Goal: Task Accomplishment & Management: Use online tool/utility

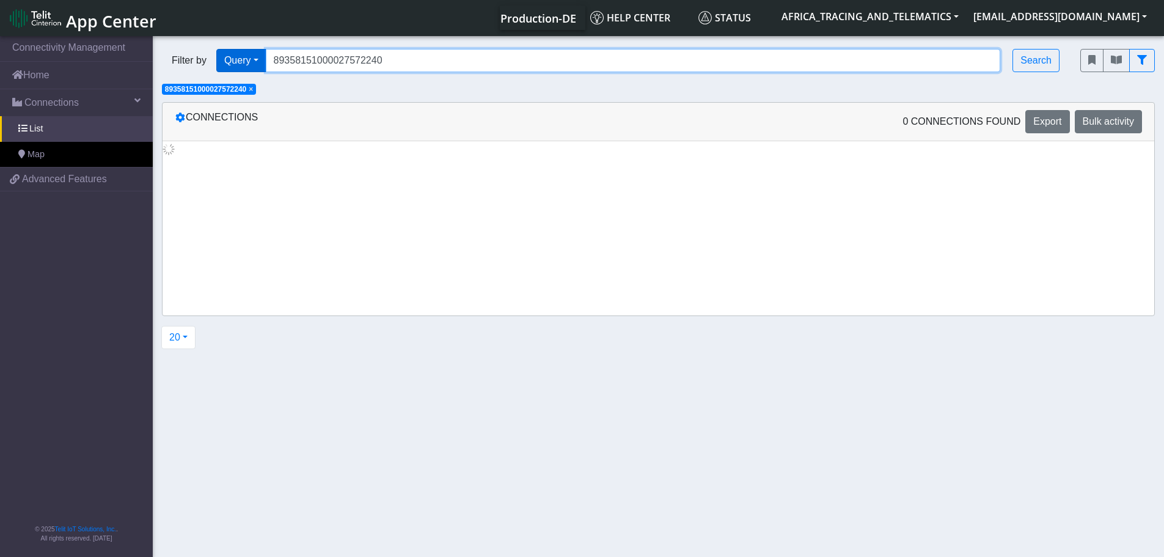
drag, startPoint x: 397, startPoint y: 57, endPoint x: 239, endPoint y: 54, distance: 157.7
click at [240, 48] on div "Filter by Query Query In Session Not connected Tags Country Operator 8935815100…" at bounding box center [612, 61] width 918 height 42
paste input "57"
type input "89358151000027572257"
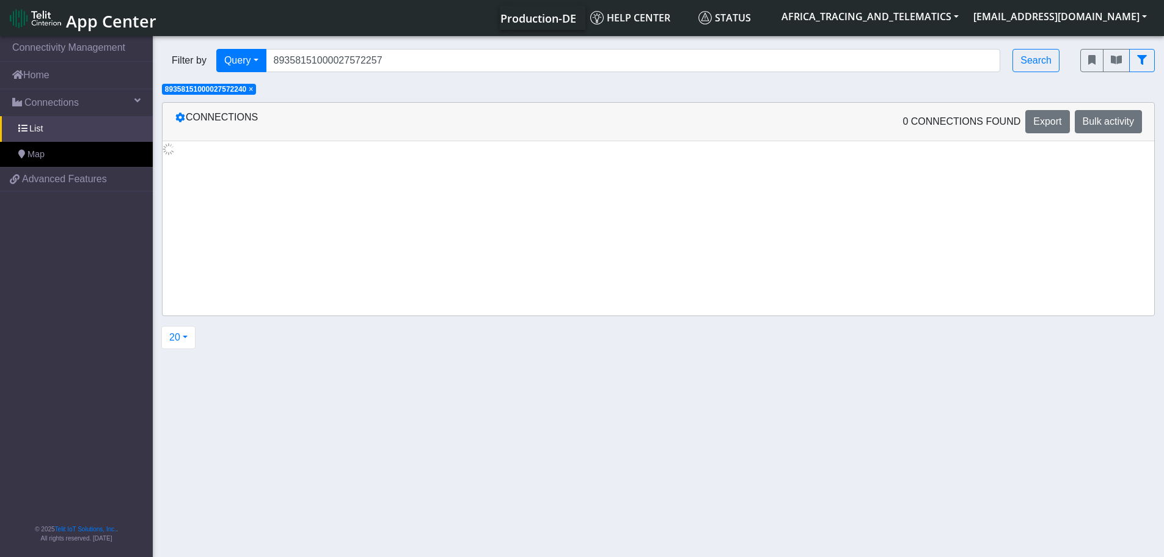
click at [253, 89] on span "×" at bounding box center [251, 89] width 4 height 9
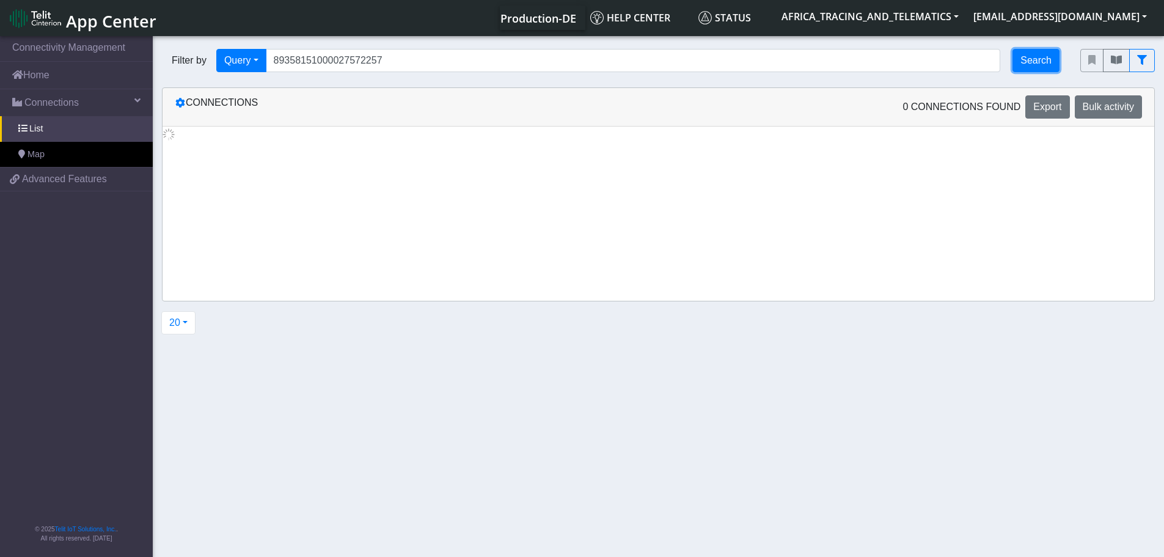
click at [1039, 57] on button "Search" at bounding box center [1036, 60] width 47 height 23
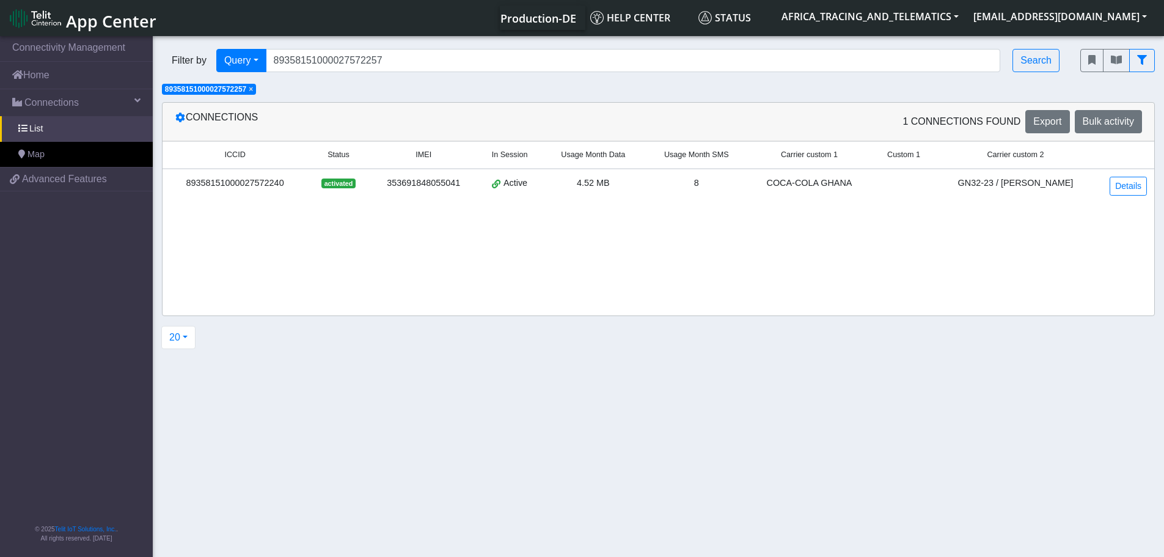
click at [543, 72] on div "Filter by Query Query In Session Not connected Tags Country Operator 8935815100…" at bounding box center [612, 61] width 918 height 42
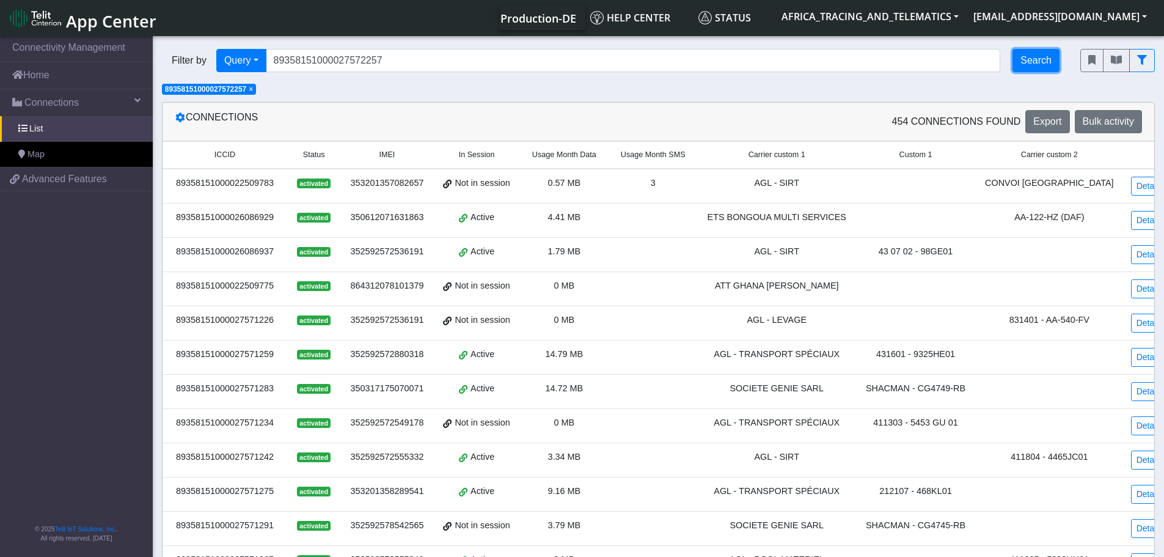
click at [1034, 60] on button "Search" at bounding box center [1036, 60] width 47 height 23
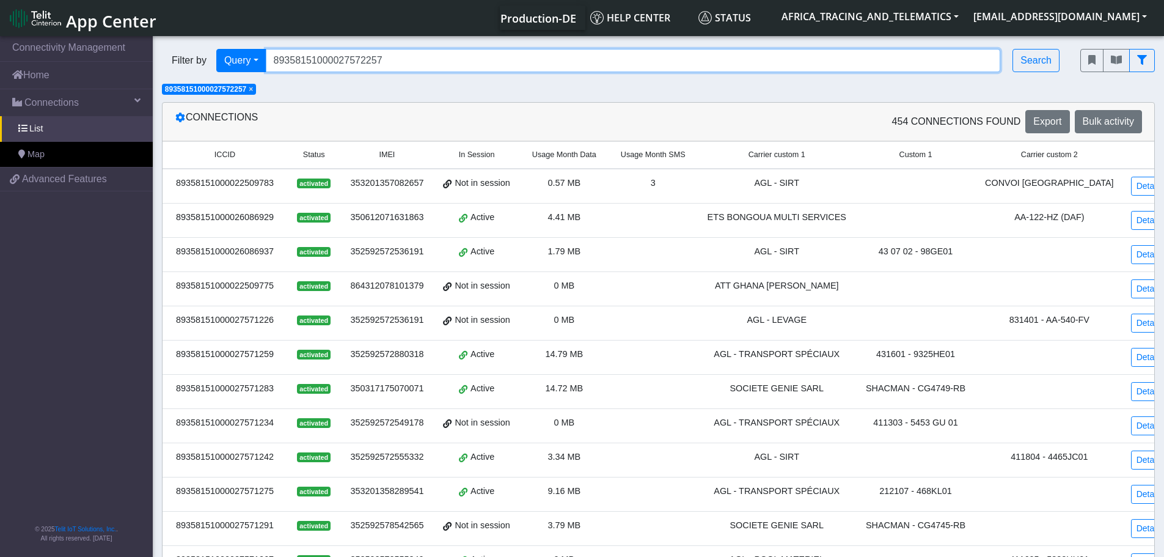
click at [414, 59] on input "89358151000027572257" at bounding box center [633, 60] width 735 height 23
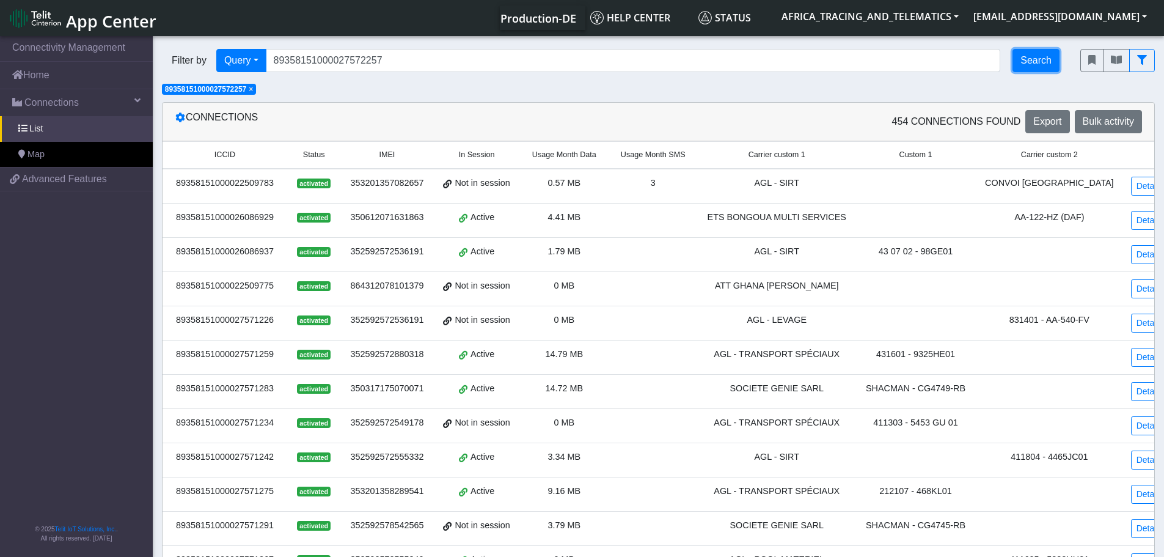
click at [1030, 60] on button "Search" at bounding box center [1036, 60] width 47 height 23
drag, startPoint x: 254, startPoint y: 88, endPoint x: 298, endPoint y: 76, distance: 46.3
click at [253, 88] on span "×" at bounding box center [251, 89] width 4 height 9
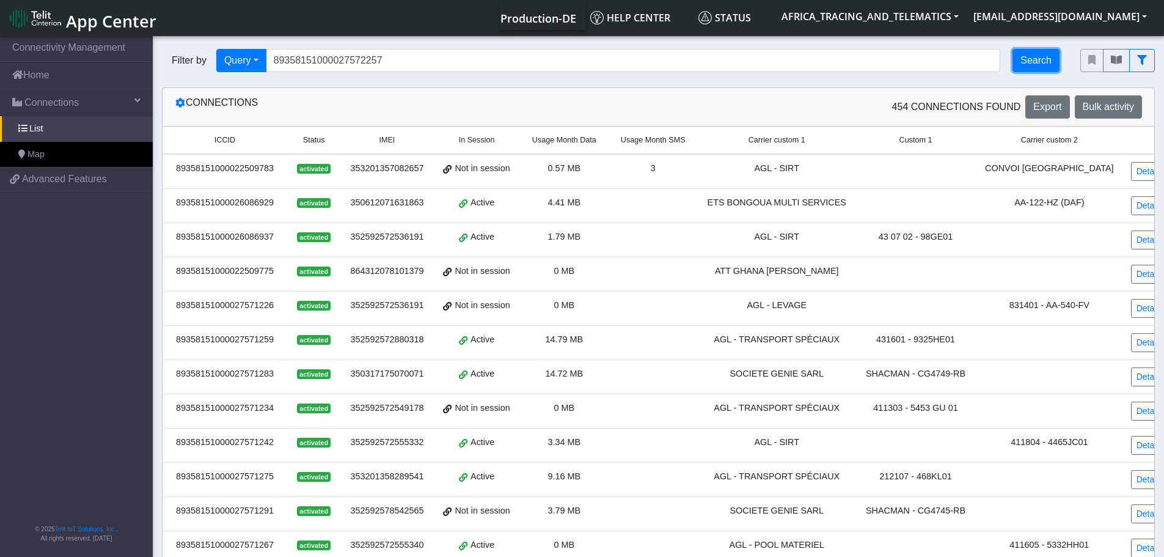
click at [1030, 65] on button "Search" at bounding box center [1036, 60] width 47 height 23
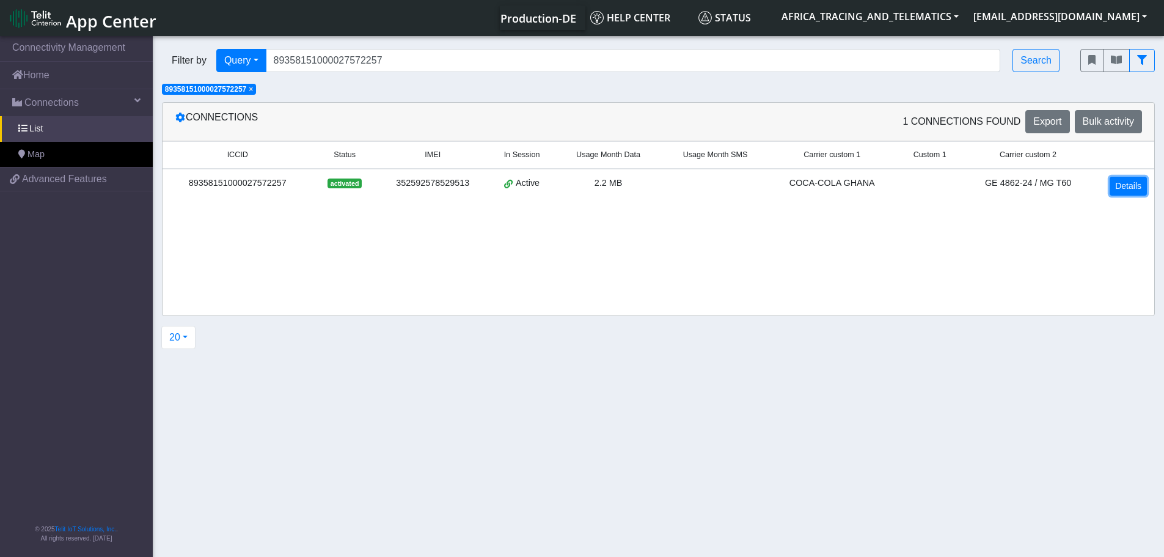
click at [1135, 185] on link "Details" at bounding box center [1128, 186] width 37 height 19
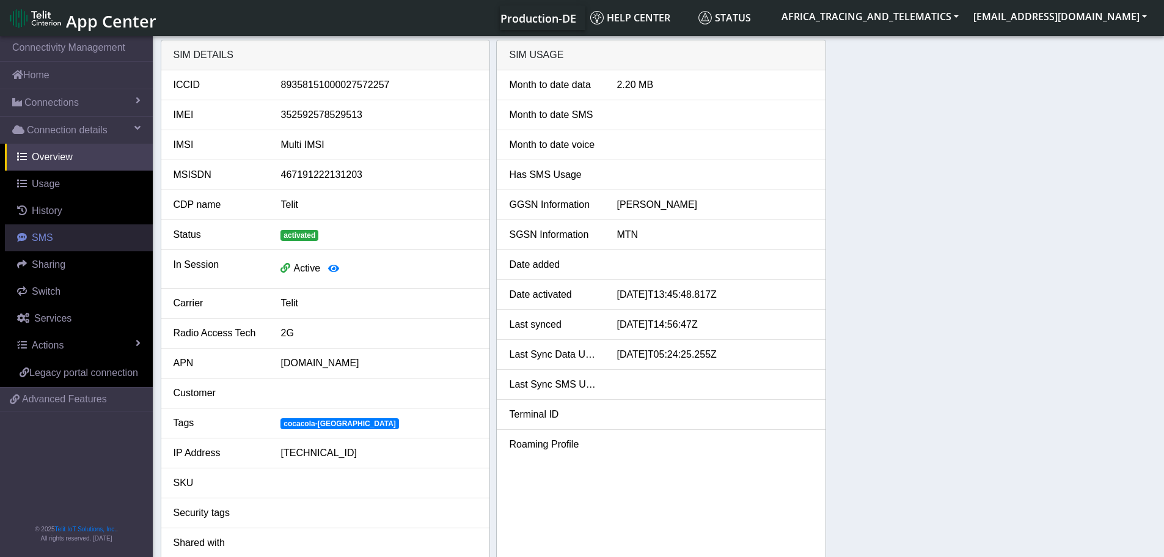
click at [29, 232] on link "SMS" at bounding box center [79, 237] width 148 height 27
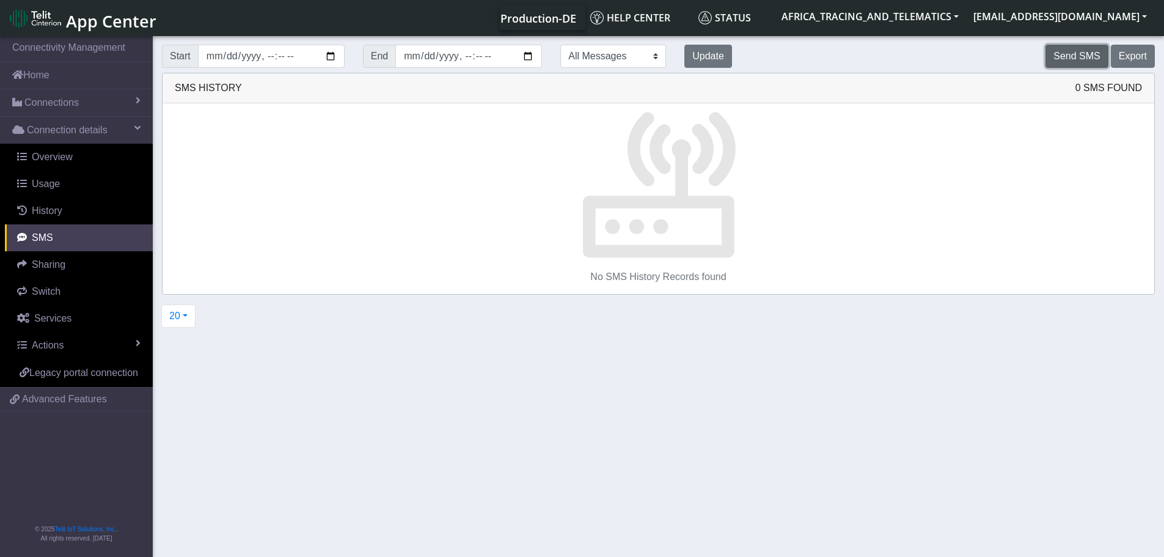
click at [1058, 49] on button "Send SMS" at bounding box center [1077, 56] width 62 height 23
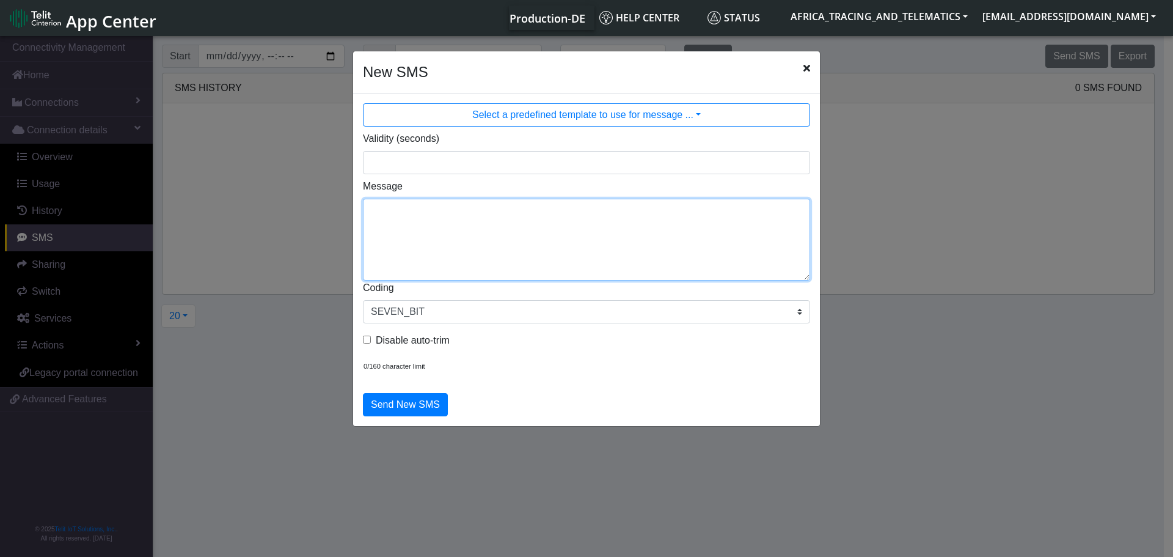
click at [458, 247] on textarea "Message" at bounding box center [586, 240] width 447 height 82
type textarea "F M getparam 11000"
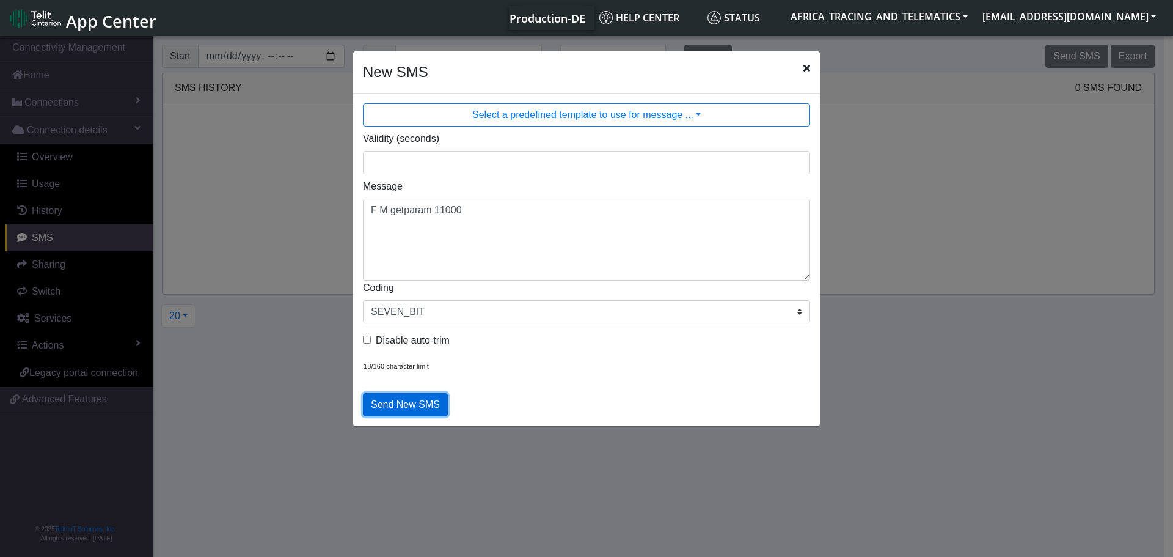
click at [428, 407] on button "Send New SMS" at bounding box center [405, 404] width 85 height 23
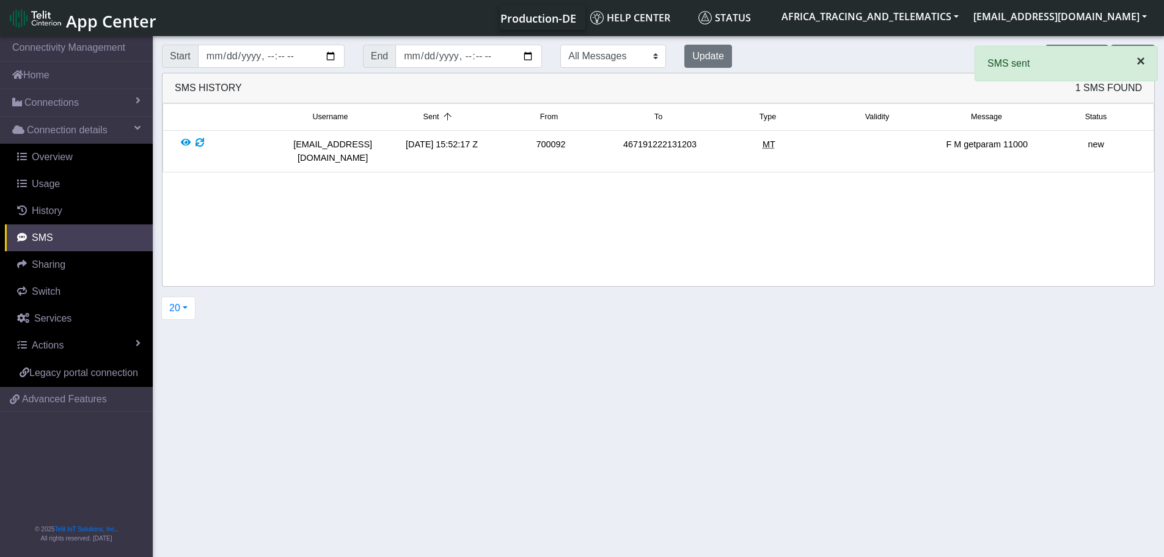
click at [1141, 62] on span "×" at bounding box center [1141, 61] width 9 height 16
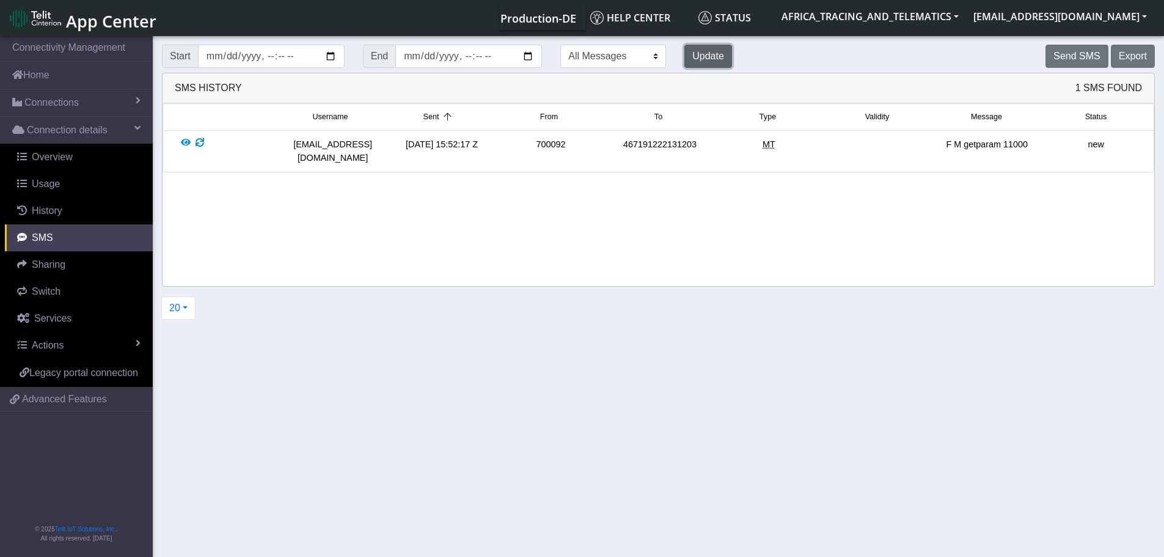
click at [684, 49] on button "Update" at bounding box center [708, 56] width 48 height 23
drag, startPoint x: 704, startPoint y: 46, endPoint x: 657, endPoint y: 57, distance: 48.2
click at [741, 46] on div "Send SMS Export" at bounding box center [952, 56] width 423 height 23
click at [684, 62] on button "Update" at bounding box center [708, 56] width 48 height 23
click at [684, 58] on button "Update" at bounding box center [708, 56] width 48 height 23
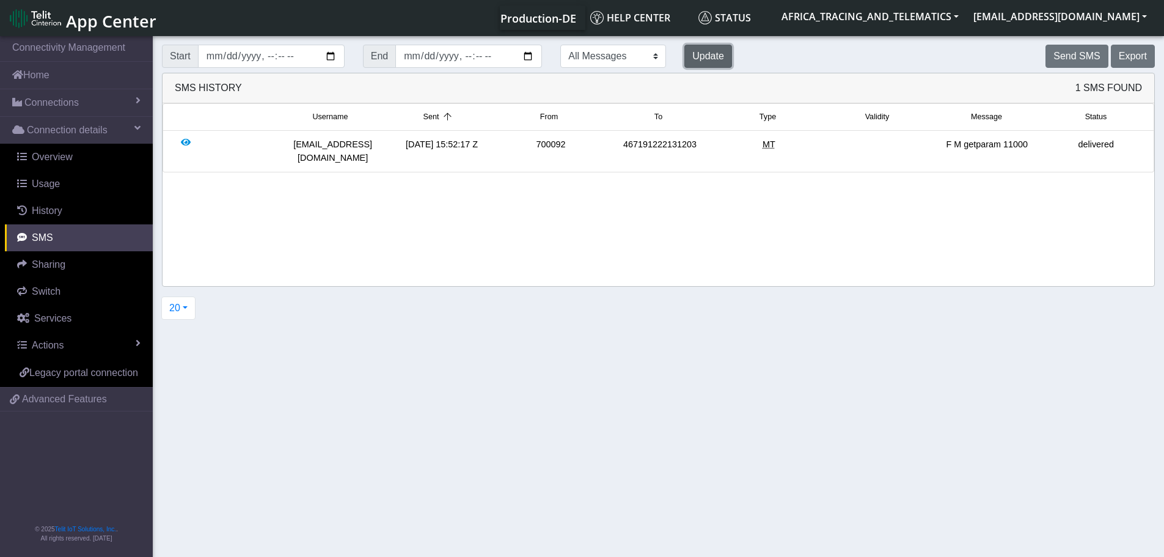
click at [684, 60] on button "Update" at bounding box center [708, 56] width 48 height 23
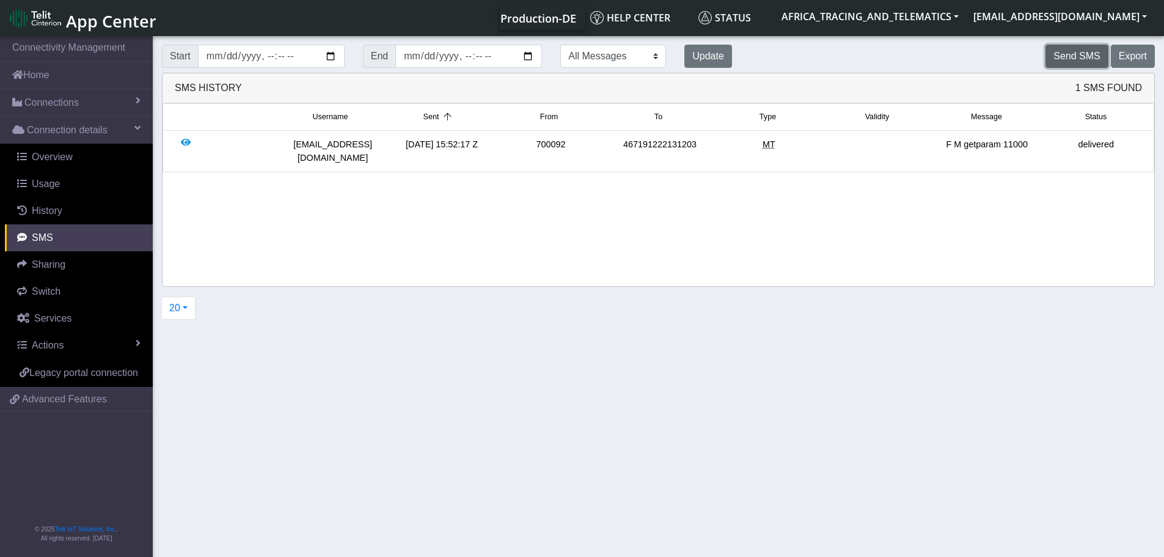
click at [1072, 53] on button "Send SMS" at bounding box center [1077, 56] width 62 height 23
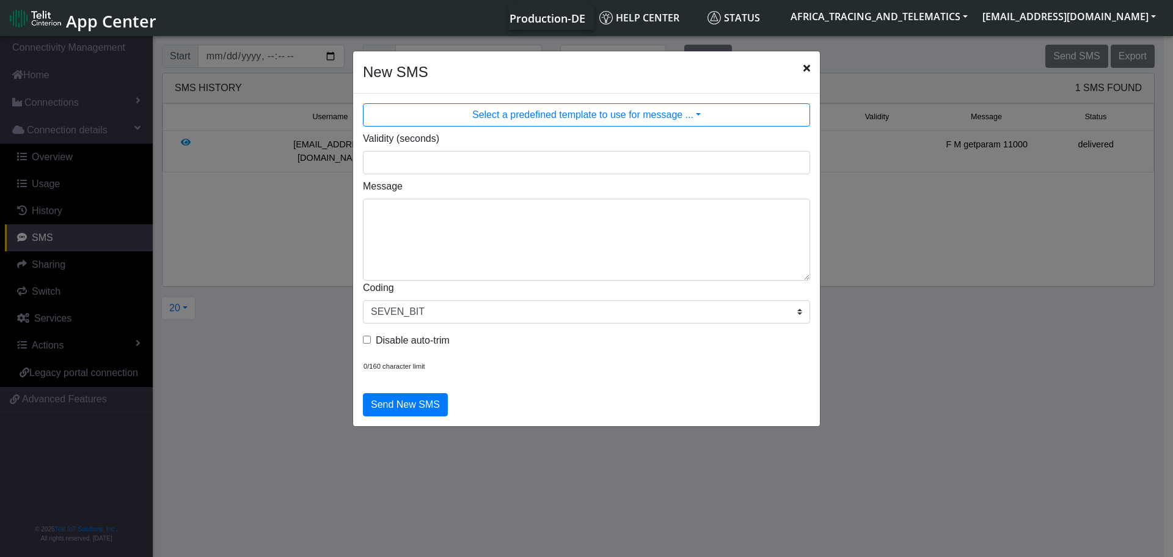
click at [808, 67] on icon "Close" at bounding box center [807, 68] width 7 height 10
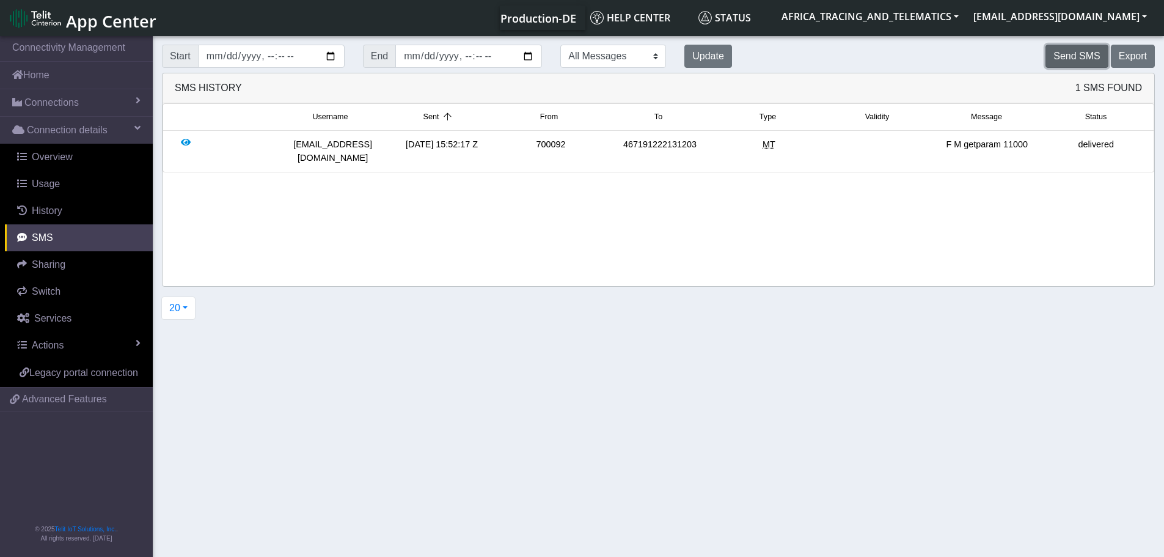
click at [1074, 52] on button "Send SMS" at bounding box center [1077, 56] width 62 height 23
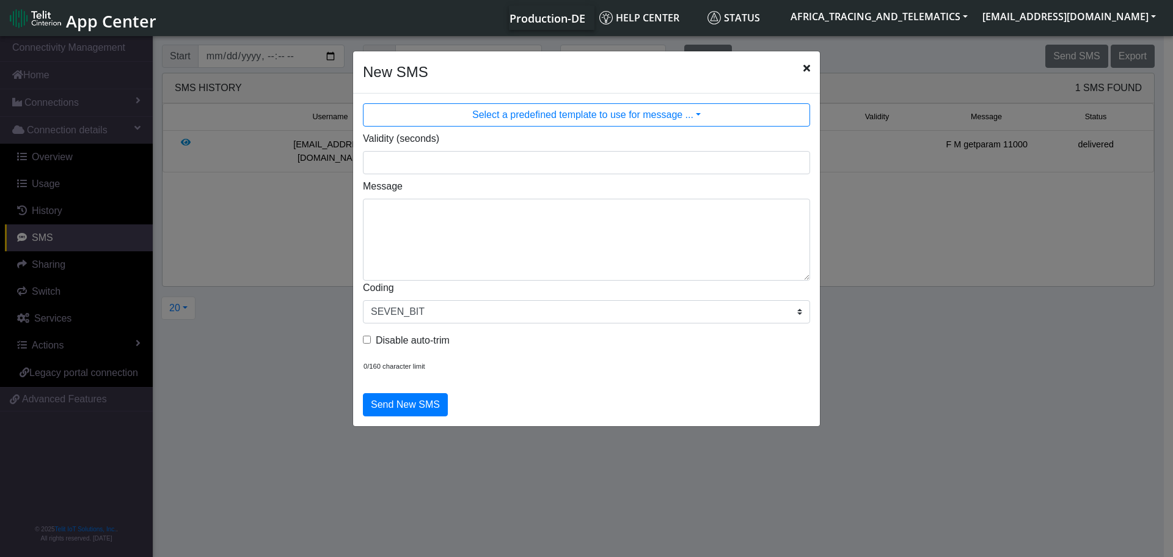
click at [810, 65] on icon "Close" at bounding box center [807, 68] width 7 height 10
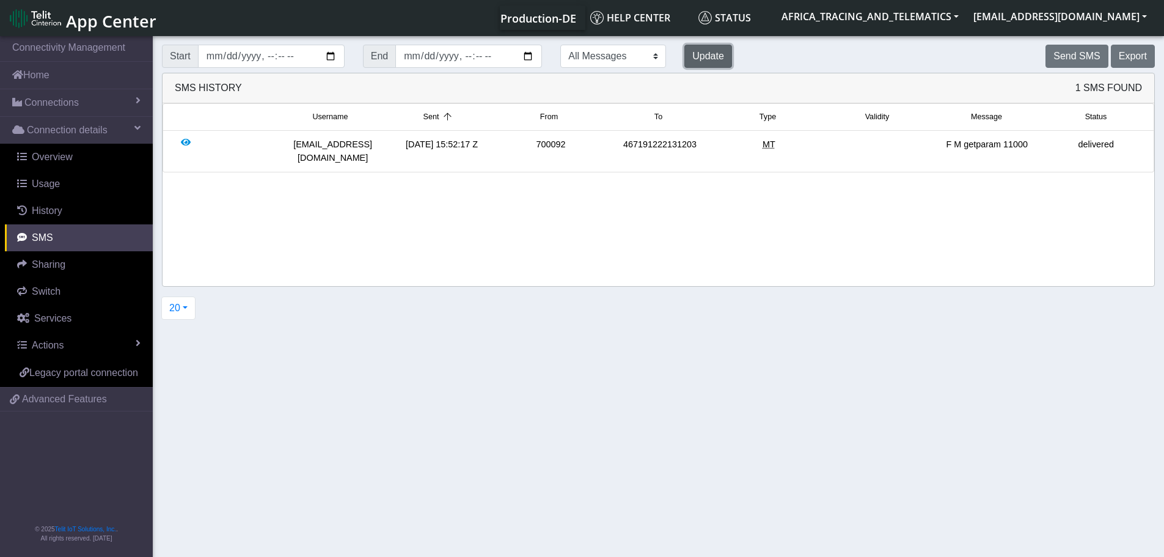
click at [684, 56] on button "Update" at bounding box center [708, 56] width 48 height 23
click at [684, 61] on button "Update" at bounding box center [708, 56] width 48 height 23
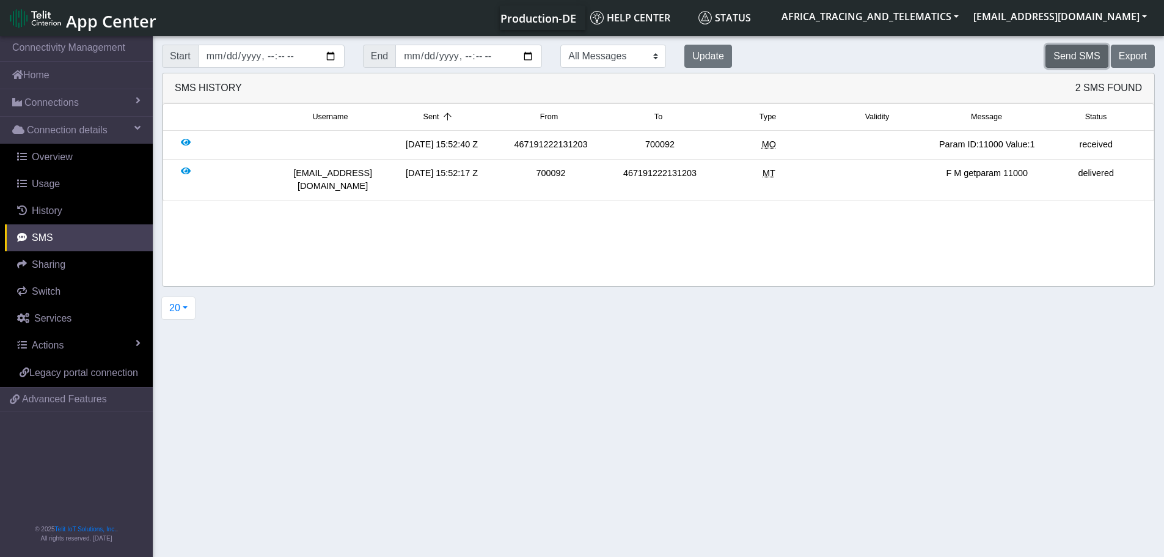
click at [1080, 57] on button "Send SMS" at bounding box center [1077, 56] width 62 height 23
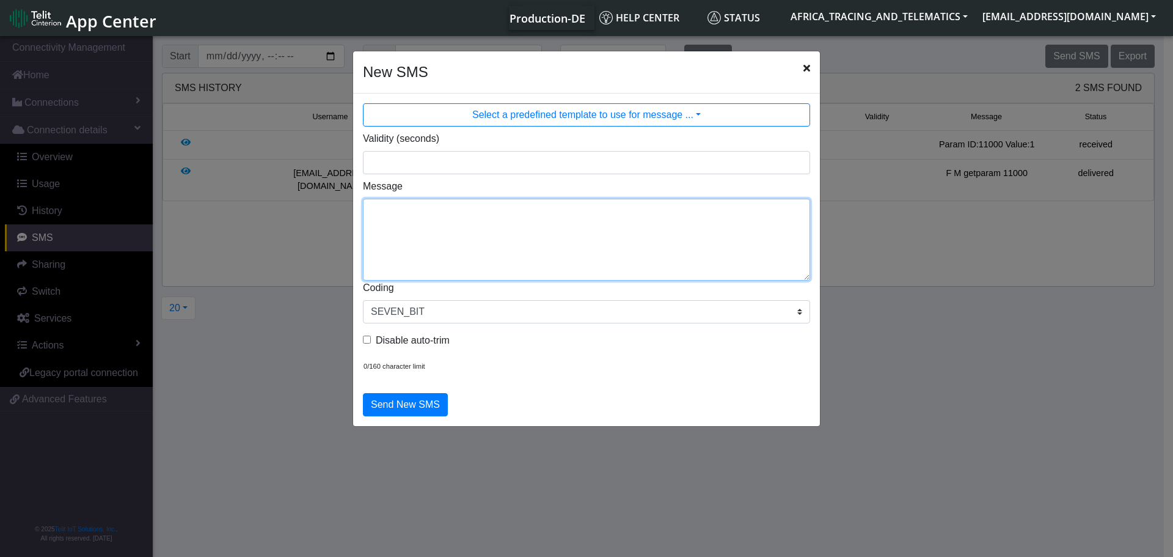
click at [534, 237] on textarea "Message" at bounding box center [586, 240] width 447 height 82
type textarea "F M getparam 11004;11005;11006"
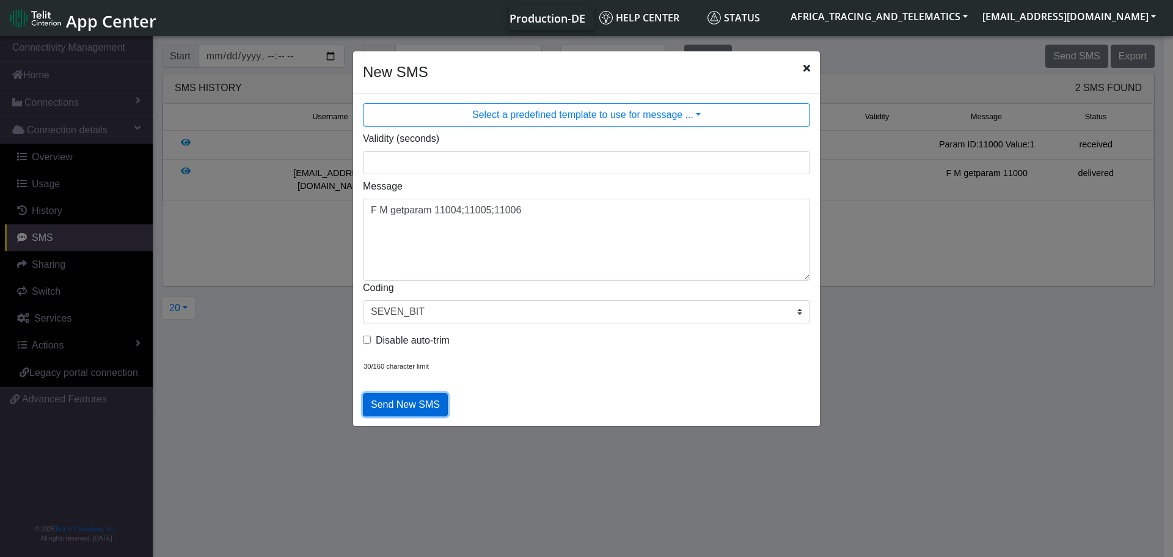
click at [423, 400] on button "Send New SMS" at bounding box center [405, 404] width 85 height 23
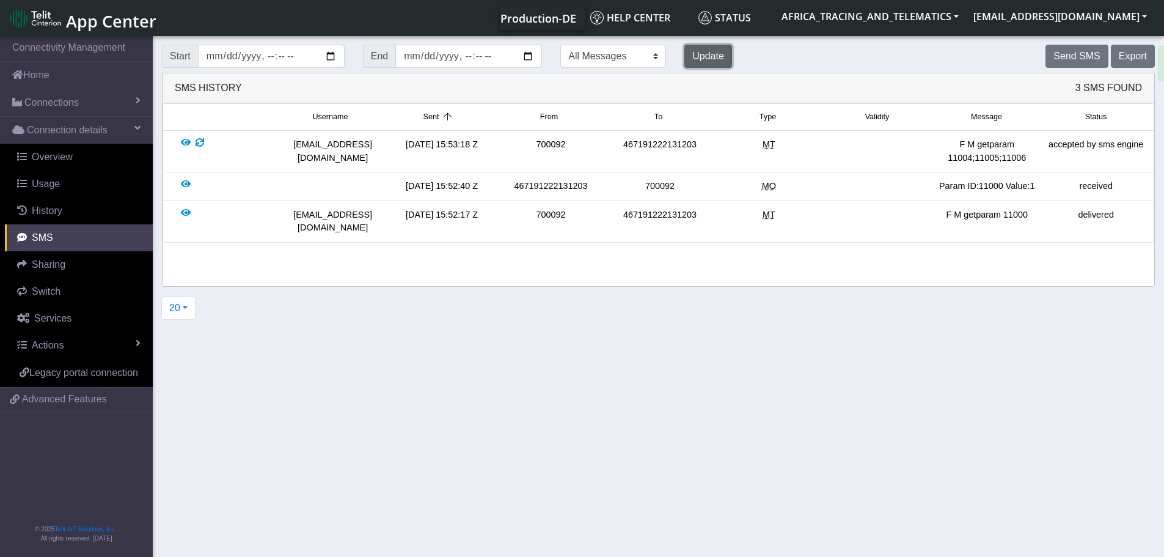
click at [684, 60] on button "Update" at bounding box center [708, 56] width 48 height 23
click at [684, 56] on button "Update" at bounding box center [708, 56] width 48 height 23
click at [684, 51] on button "Update" at bounding box center [708, 56] width 48 height 23
click at [684, 52] on button "Update" at bounding box center [708, 56] width 48 height 23
click at [684, 51] on button "Update" at bounding box center [708, 56] width 48 height 23
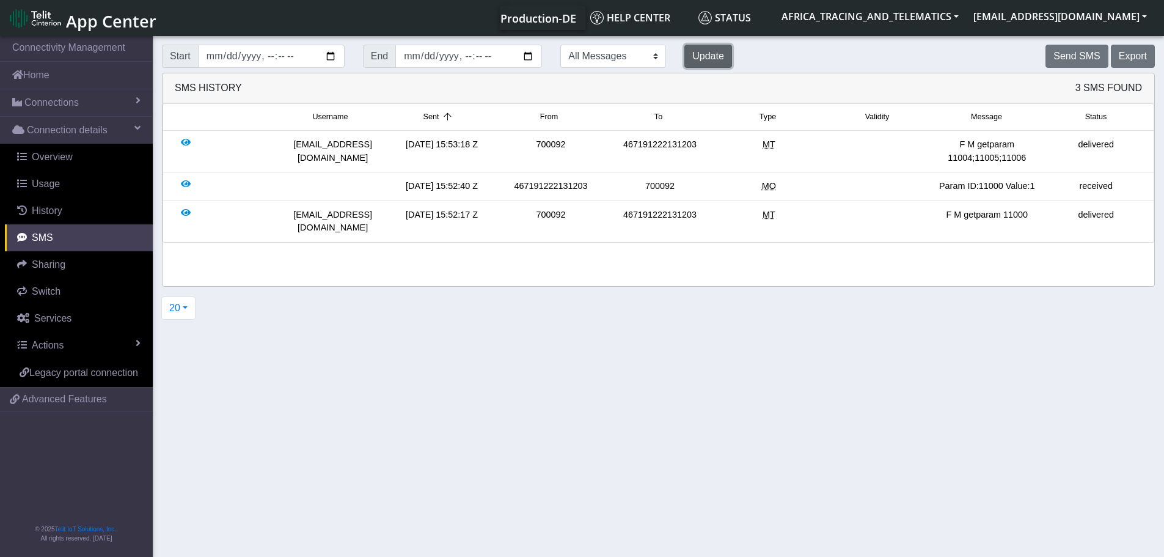
click at [684, 50] on button "Update" at bounding box center [708, 56] width 48 height 23
click at [684, 49] on button "Update" at bounding box center [708, 56] width 48 height 23
click at [684, 57] on button "Update" at bounding box center [708, 56] width 48 height 23
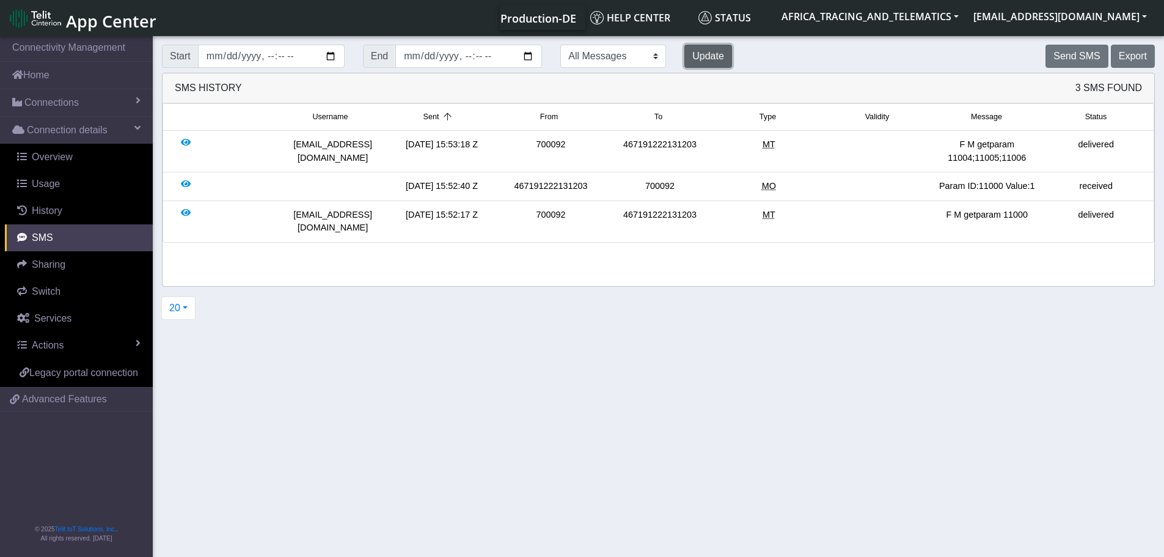
click at [684, 57] on button "Update" at bounding box center [708, 56] width 48 height 23
click at [684, 51] on button "Update" at bounding box center [708, 56] width 48 height 23
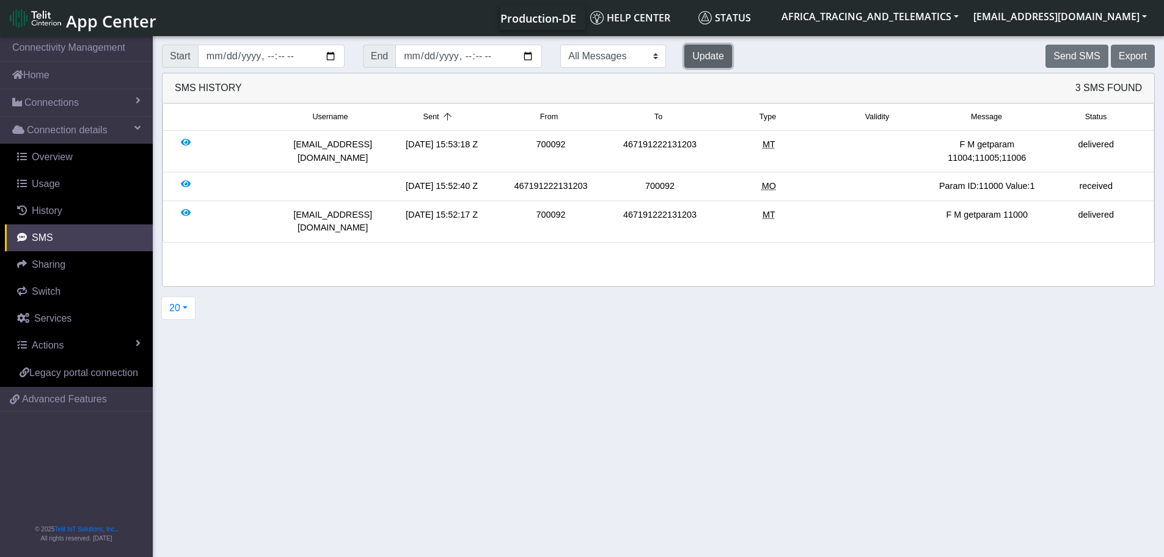
click at [684, 53] on button "Update" at bounding box center [708, 56] width 48 height 23
click at [1087, 59] on button "Send SMS" at bounding box center [1077, 56] width 62 height 23
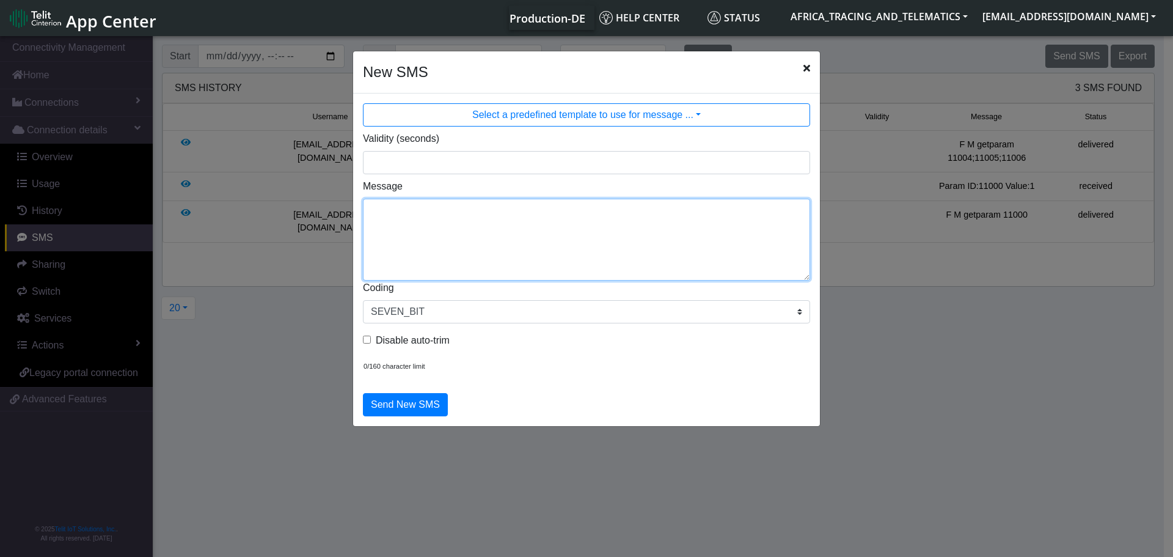
click at [496, 255] on textarea "Message" at bounding box center [586, 240] width 447 height 82
type textarea "F M getparam 11004"
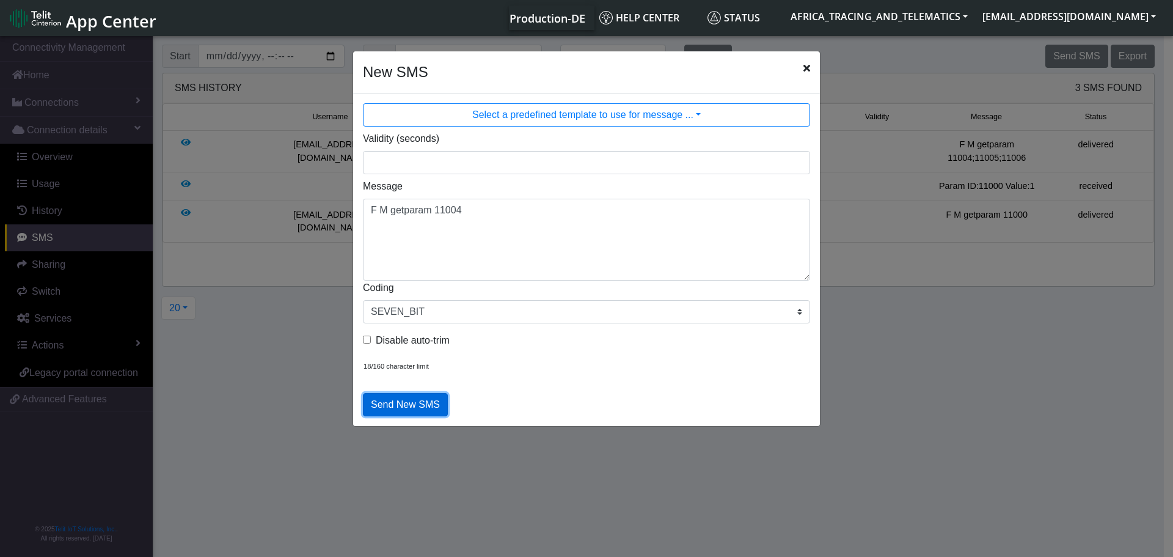
click at [411, 409] on button "Send New SMS" at bounding box center [405, 404] width 85 height 23
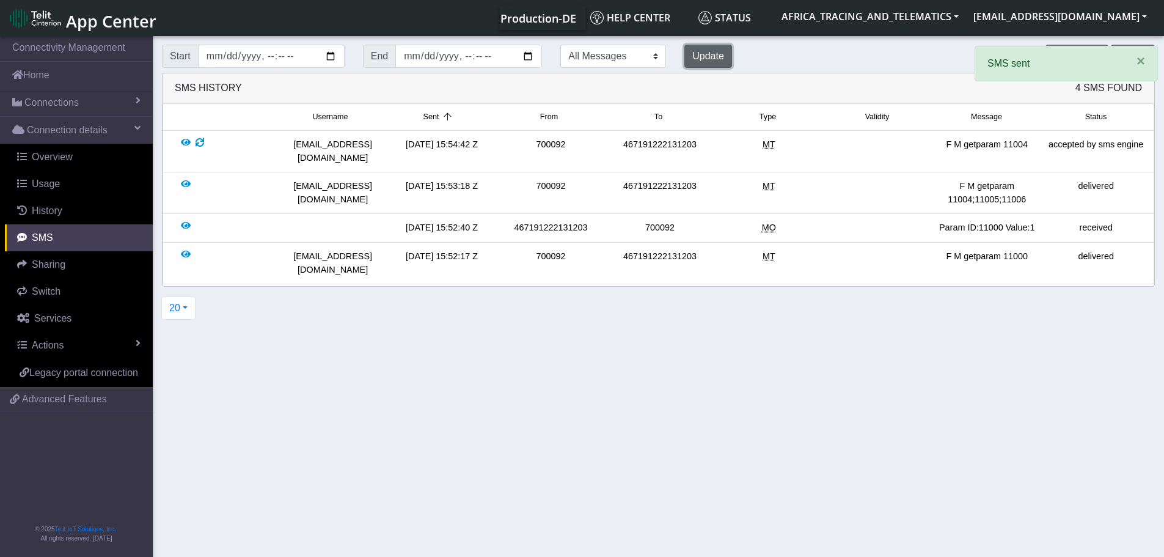
click at [684, 64] on button "Update" at bounding box center [708, 56] width 48 height 23
click at [684, 60] on button "Update" at bounding box center [708, 56] width 48 height 23
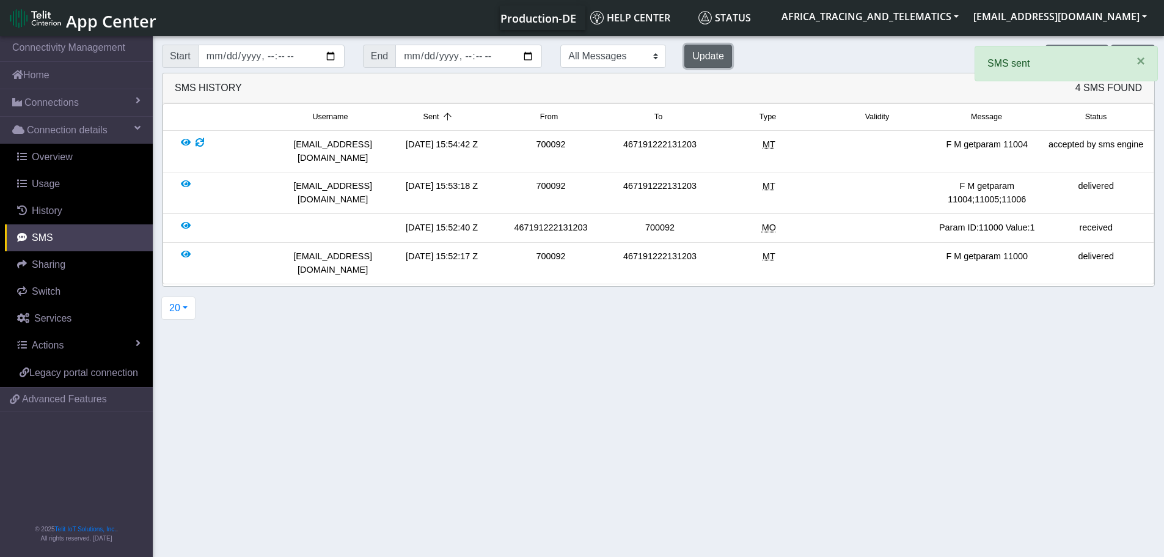
click at [684, 60] on button "Update" at bounding box center [708, 56] width 48 height 23
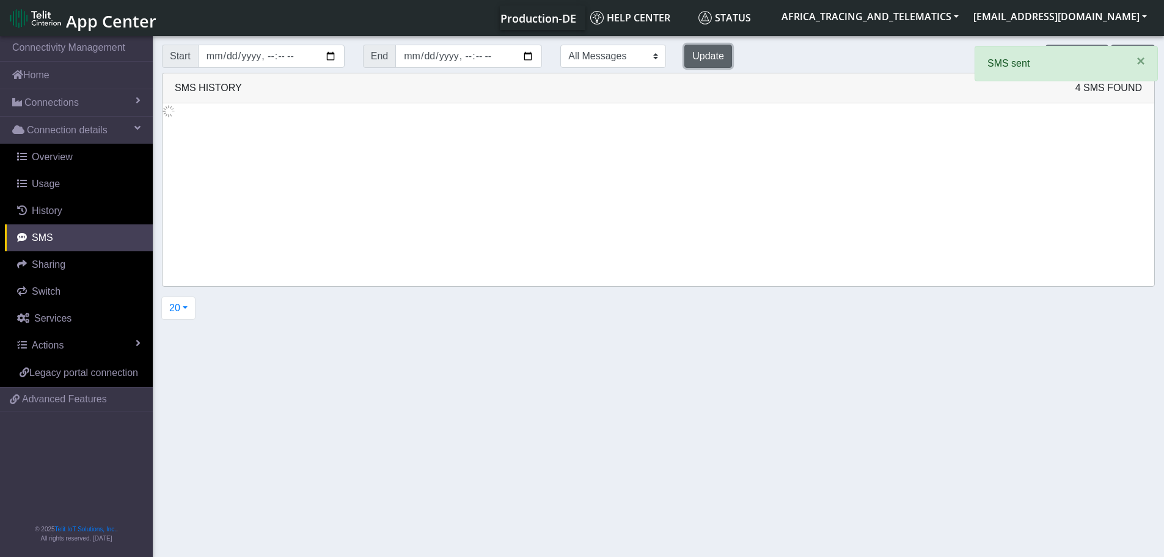
click at [684, 60] on button "Update" at bounding box center [708, 56] width 48 height 23
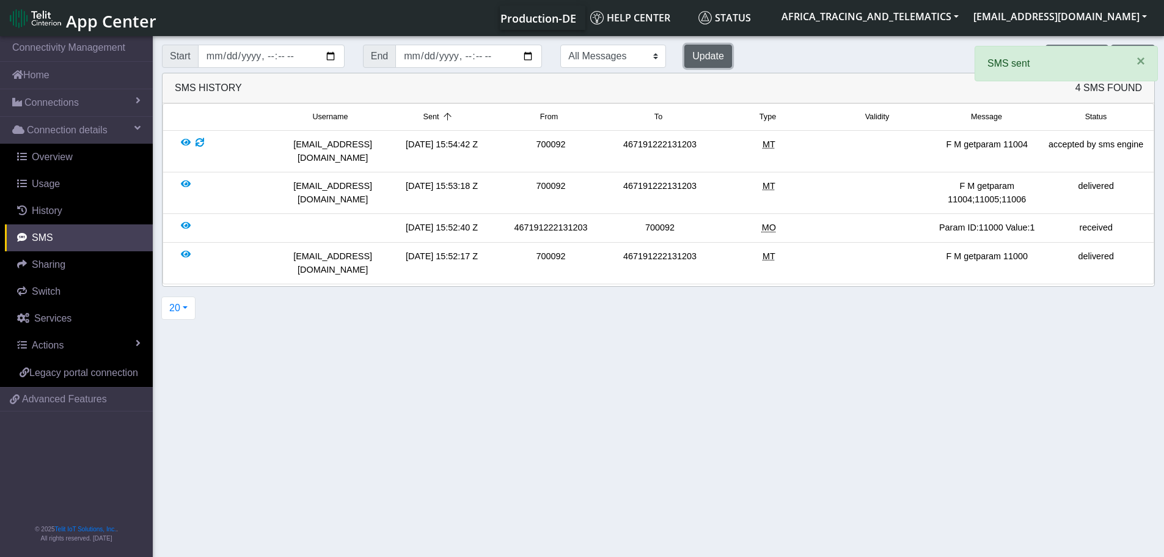
click at [684, 60] on button "Update" at bounding box center [708, 56] width 48 height 23
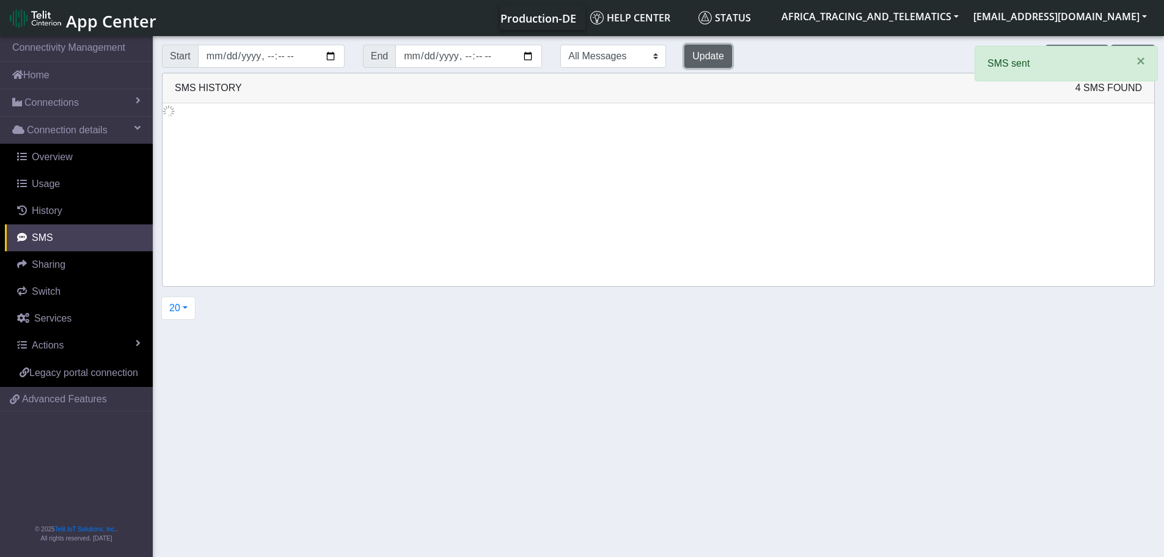
click at [684, 60] on button "Update" at bounding box center [708, 56] width 48 height 23
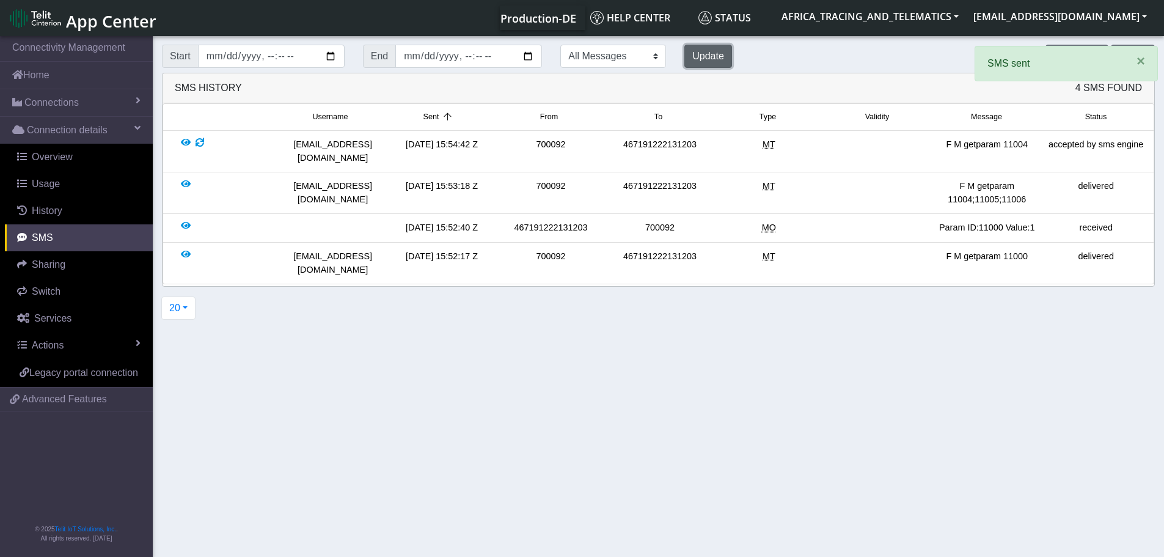
click at [684, 60] on button "Update" at bounding box center [708, 56] width 48 height 23
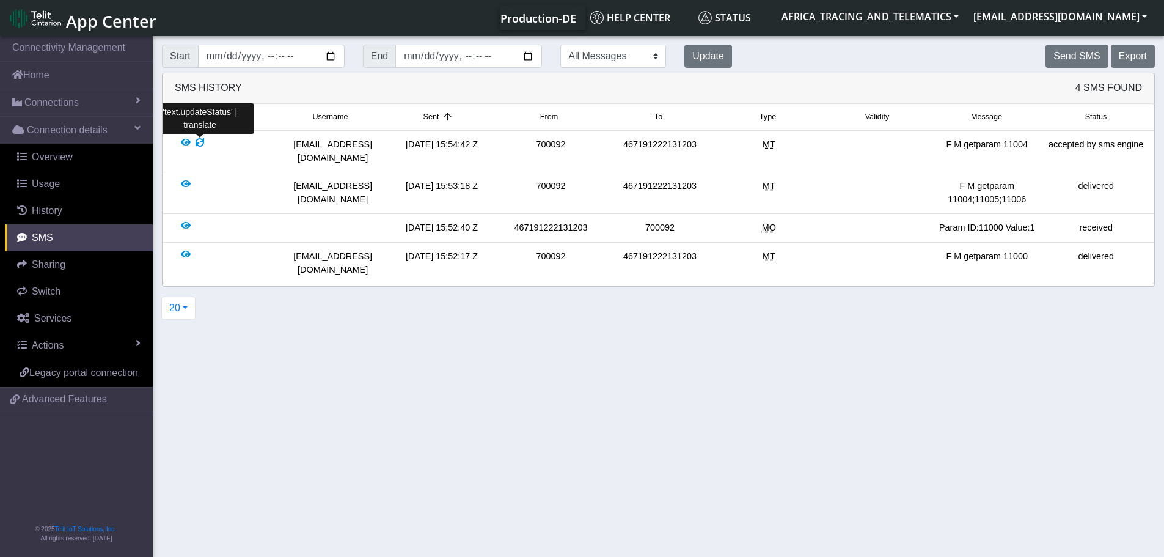
click at [200, 144] on div at bounding box center [200, 151] width 9 height 26
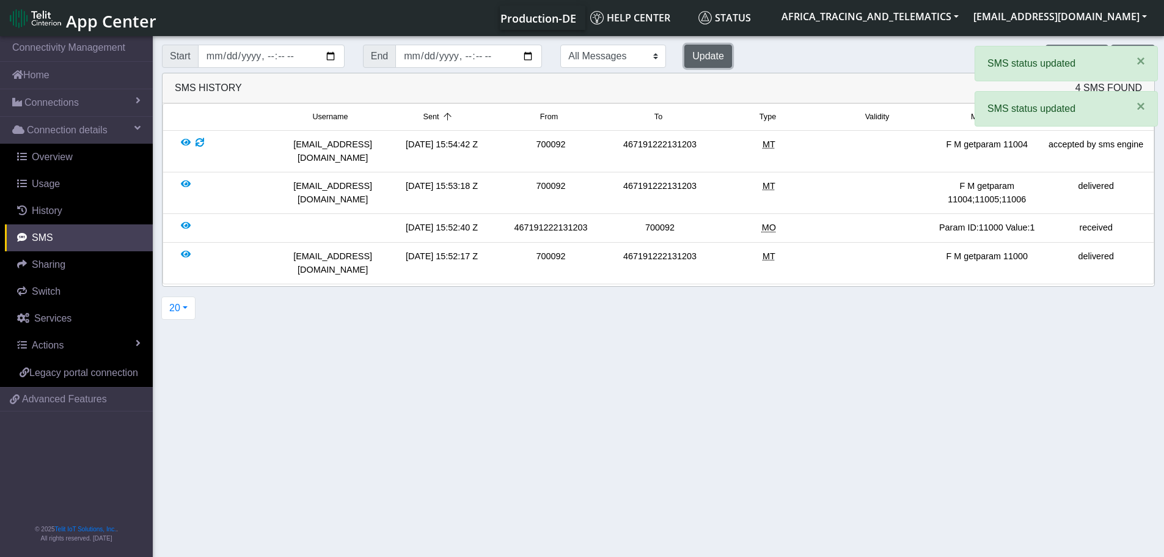
click at [684, 60] on button "Update" at bounding box center [708, 56] width 48 height 23
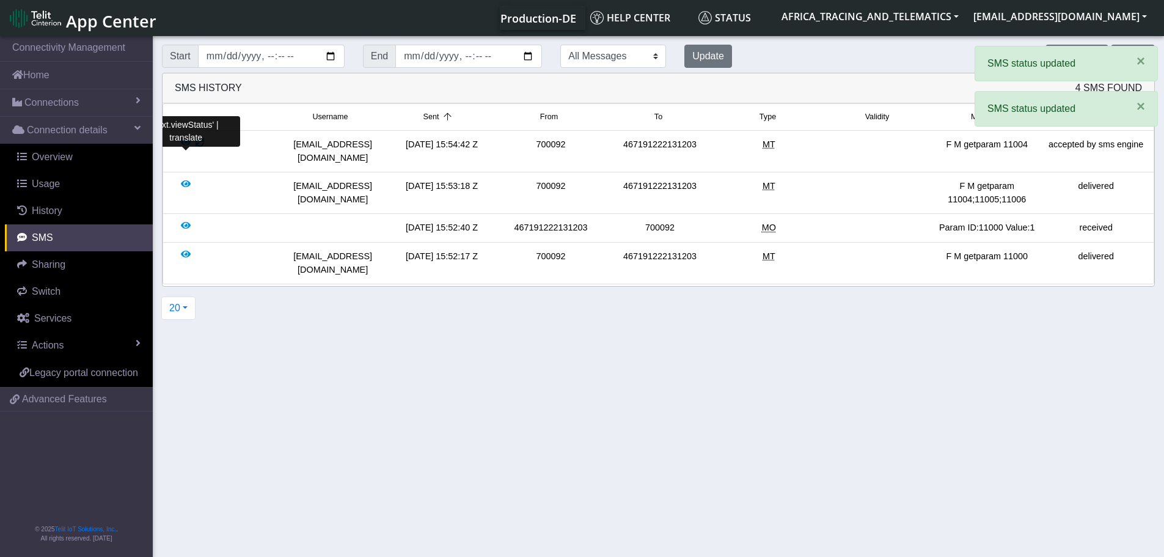
click at [188, 138] on div at bounding box center [186, 151] width 10 height 26
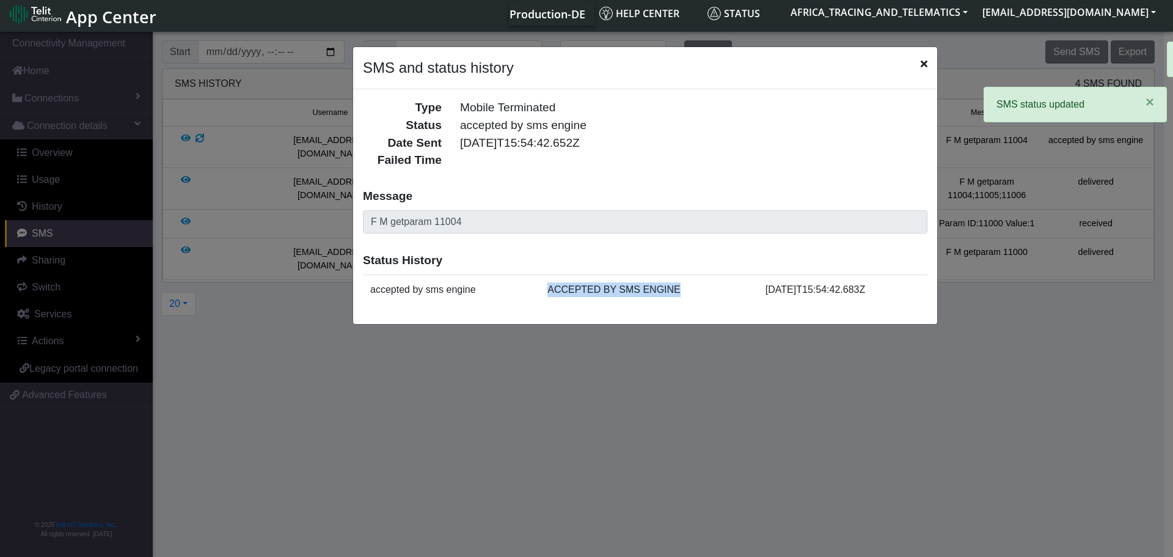
drag, startPoint x: 541, startPoint y: 291, endPoint x: 705, endPoint y: 295, distance: 163.8
click at [705, 295] on td "ACCEPTED BY SMS ENGINE" at bounding box center [649, 289] width 218 height 30
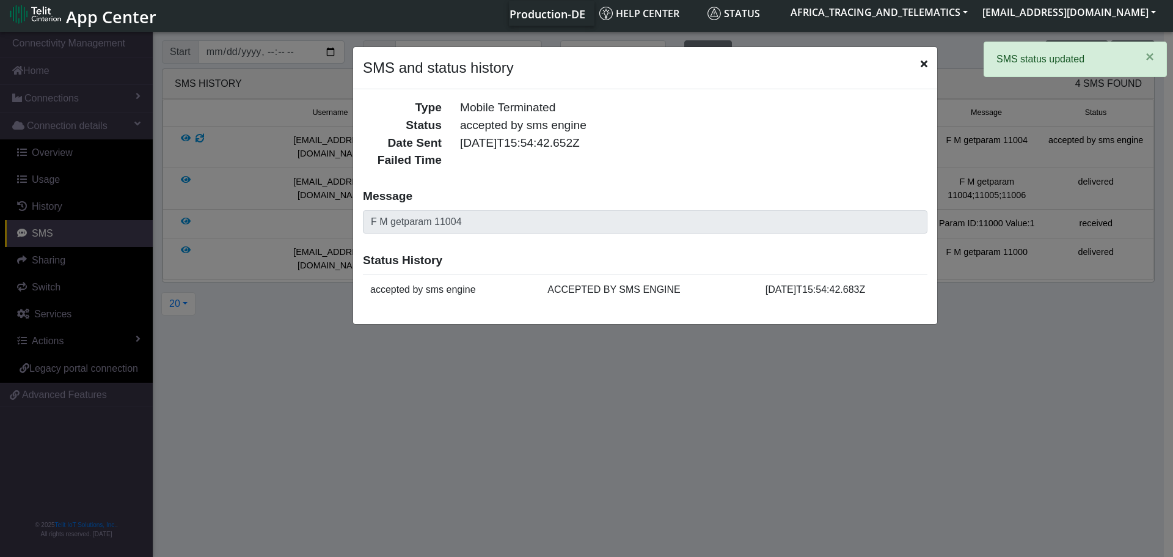
click at [923, 61] on icon "Close" at bounding box center [924, 64] width 7 height 10
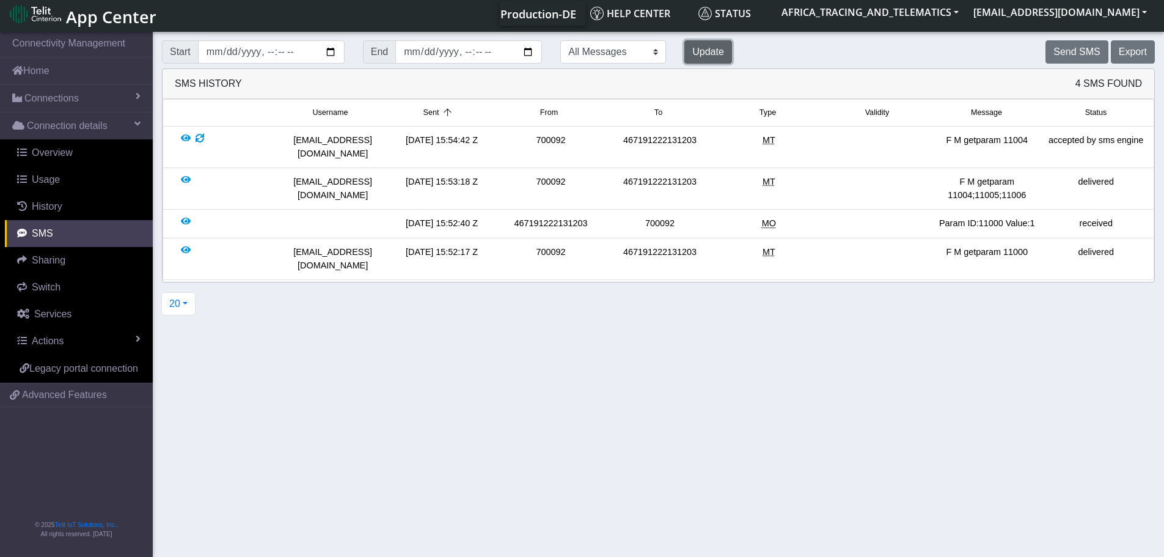
click at [684, 51] on button "Update" at bounding box center [708, 51] width 48 height 23
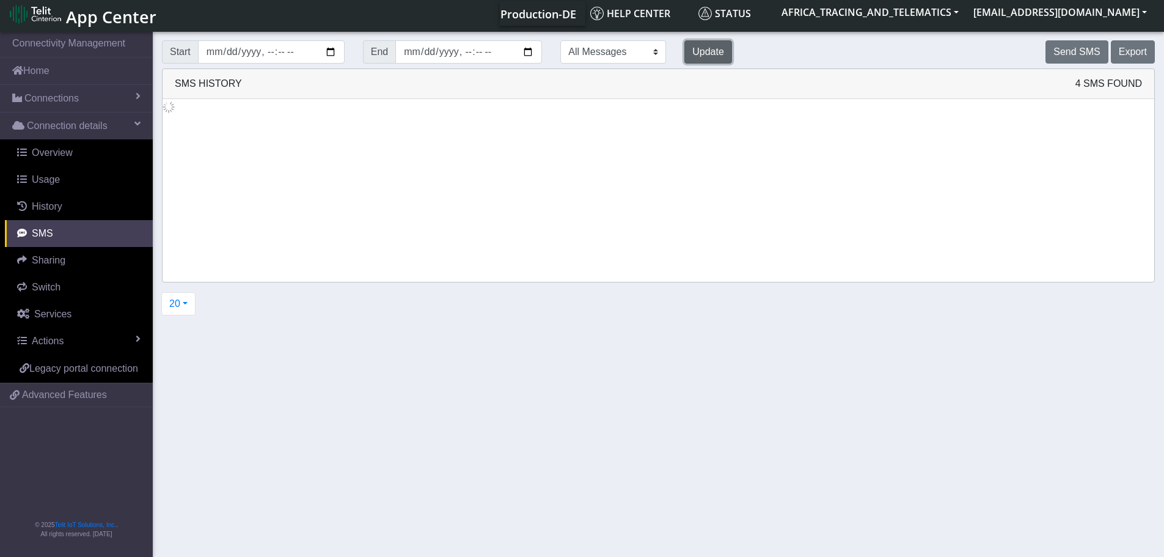
click at [684, 51] on button "Update" at bounding box center [708, 51] width 48 height 23
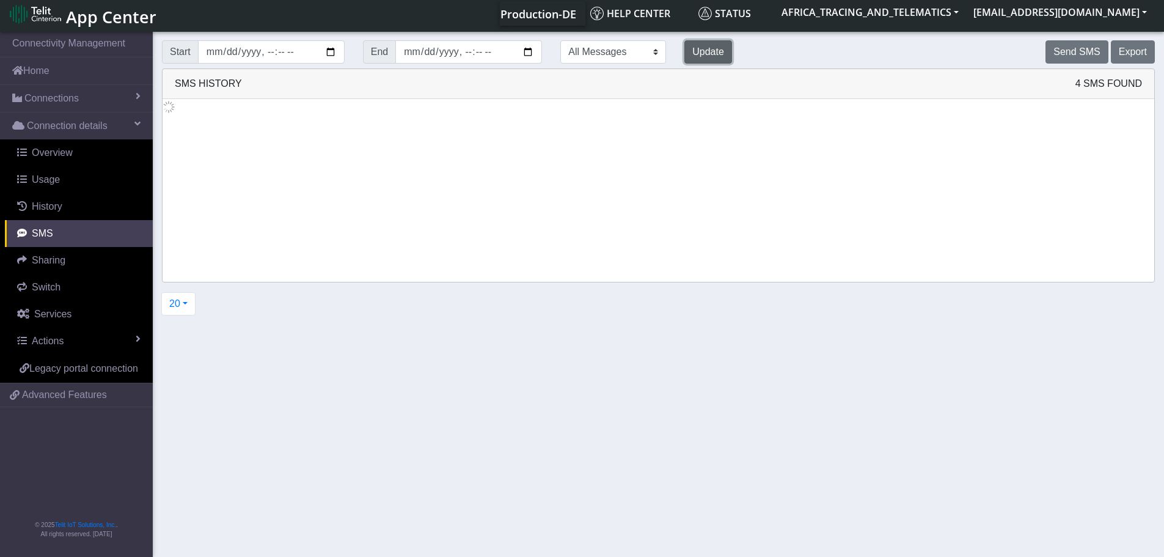
click at [684, 51] on button "Update" at bounding box center [708, 51] width 48 height 23
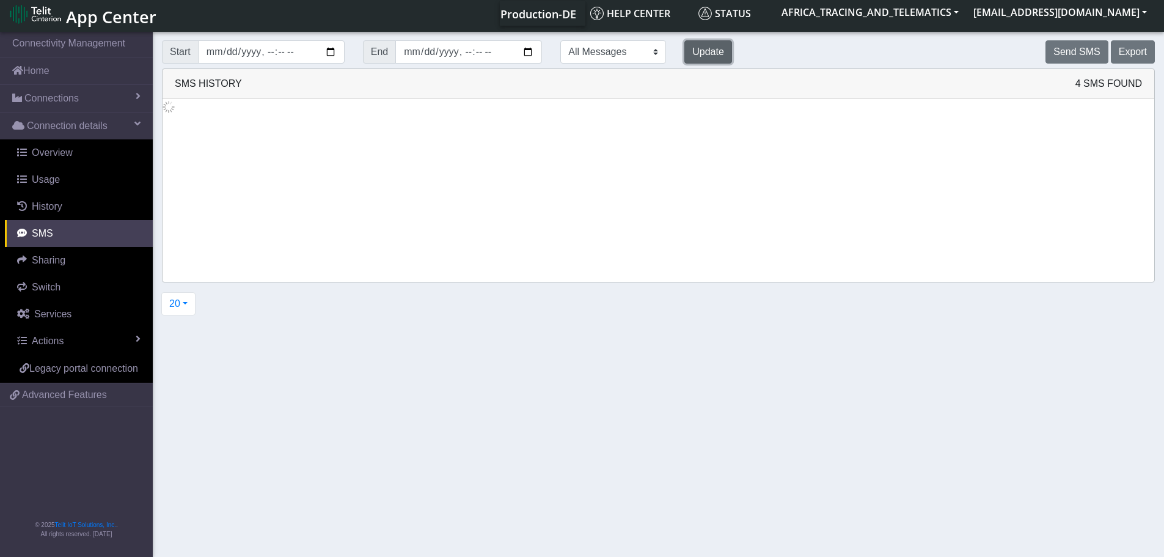
click at [684, 51] on button "Update" at bounding box center [708, 51] width 48 height 23
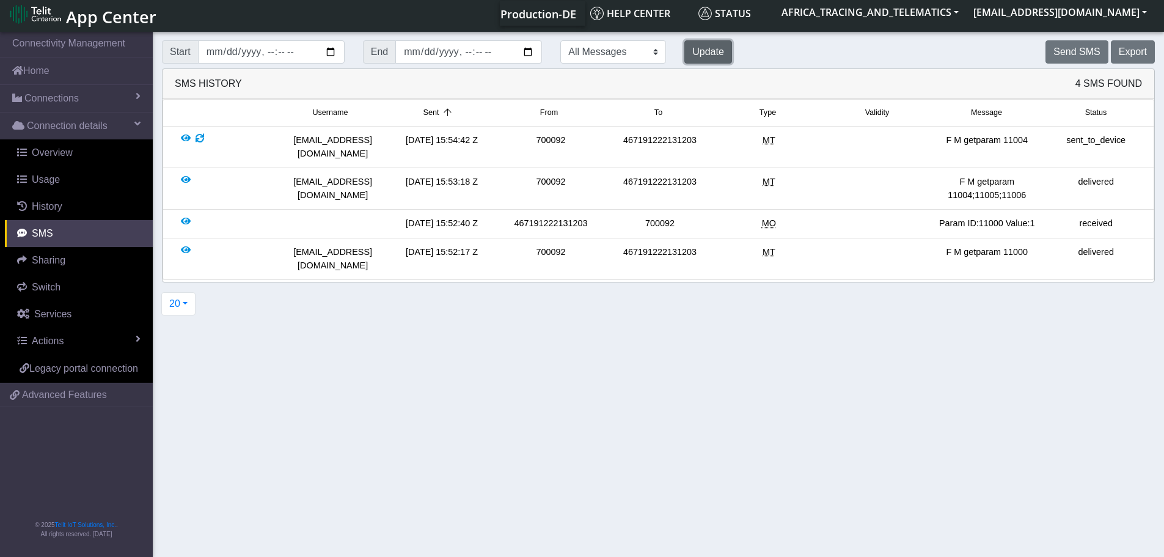
click at [684, 51] on button "Update" at bounding box center [708, 51] width 48 height 23
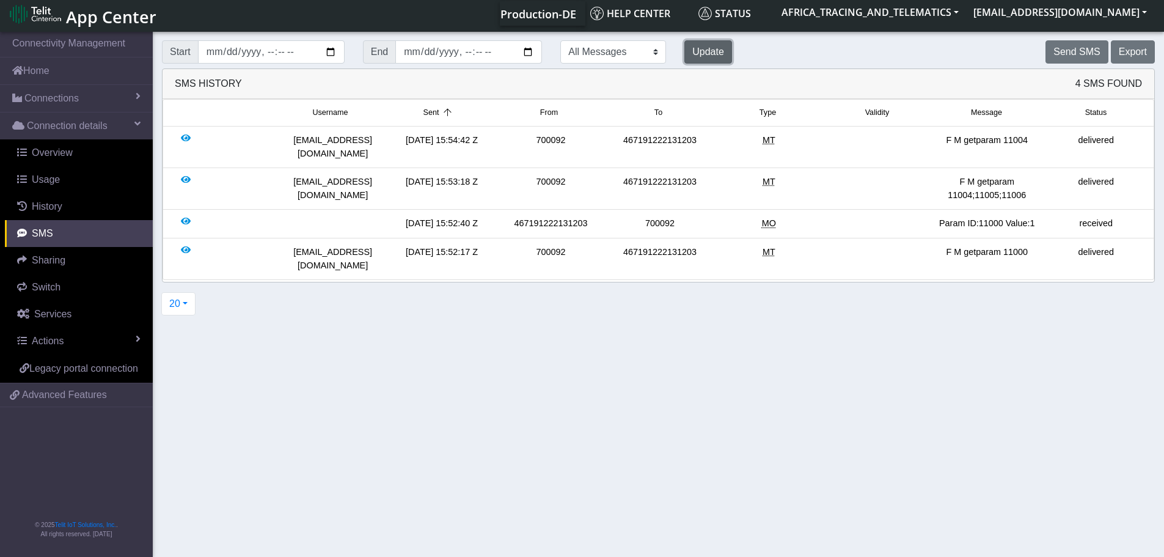
click at [684, 51] on button "Update" at bounding box center [708, 51] width 48 height 23
click at [684, 48] on button "Update" at bounding box center [708, 51] width 48 height 23
click at [634, 43] on div "All Messages Mobile Originated Mobile Terminated" at bounding box center [613, 51] width 124 height 23
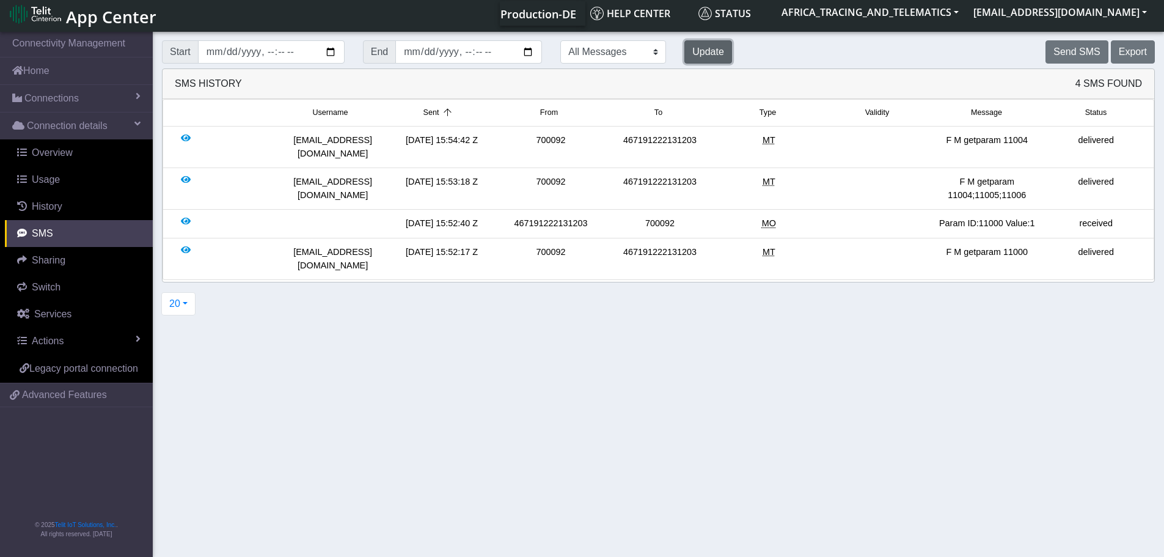
click at [684, 43] on button "Update" at bounding box center [708, 51] width 48 height 23
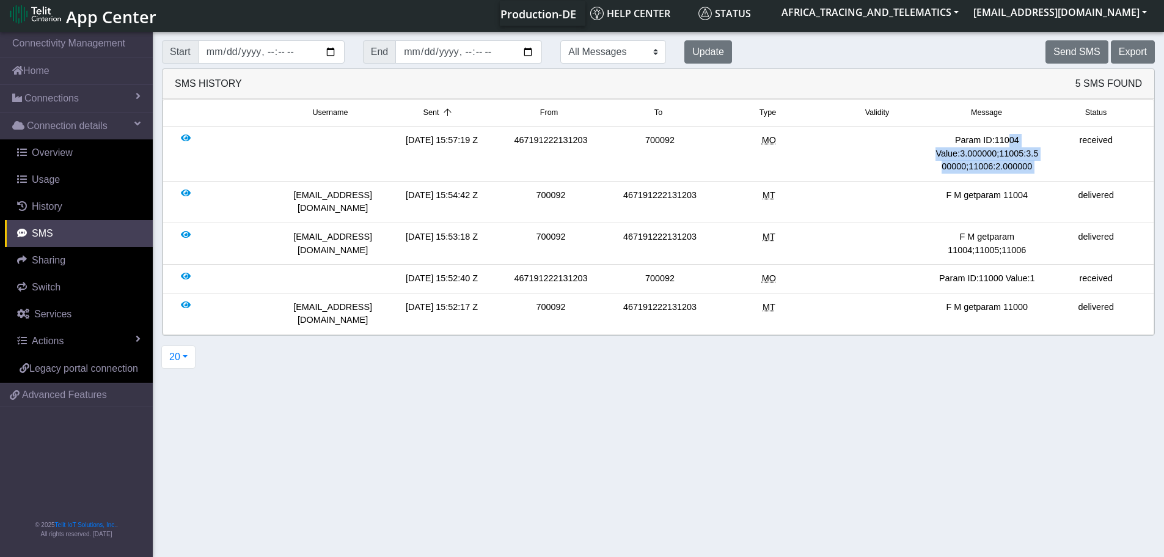
drag, startPoint x: 1002, startPoint y: 139, endPoint x: 1055, endPoint y: 139, distance: 52.6
click at [1055, 139] on div "[DATE] 15:57:19 Z 467191222131203 700092 MO Param ID:11004 Value:3.000000;11005…" at bounding box center [658, 154] width 984 height 40
click at [1055, 139] on div "received" at bounding box center [1096, 154] width 109 height 40
click at [1078, 48] on button "Send SMS" at bounding box center [1077, 51] width 62 height 23
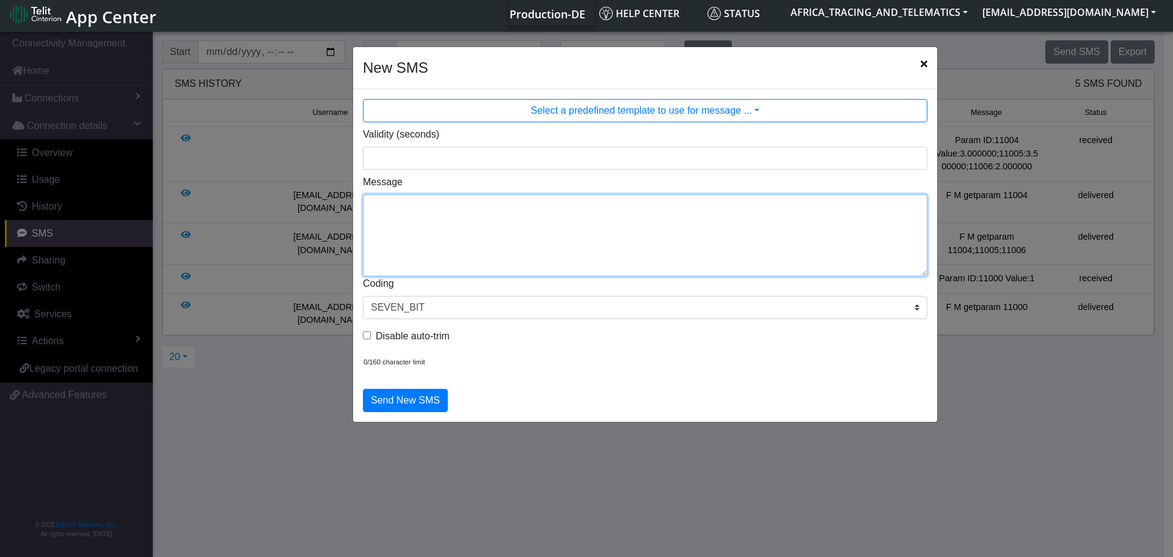
click at [746, 222] on textarea "Message" at bounding box center [645, 235] width 565 height 82
click at [450, 216] on textarea "F M setparam" at bounding box center [645, 235] width 565 height 82
drag, startPoint x: 502, startPoint y: 202, endPoint x: 164, endPoint y: 183, distance: 339.1
click at [169, 184] on ngb-modal-window "New SMS Select a predefined template to use for message ... Validity (seconds) …" at bounding box center [586, 292] width 1173 height 527
type textarea "F M setparam 11004:2.47"
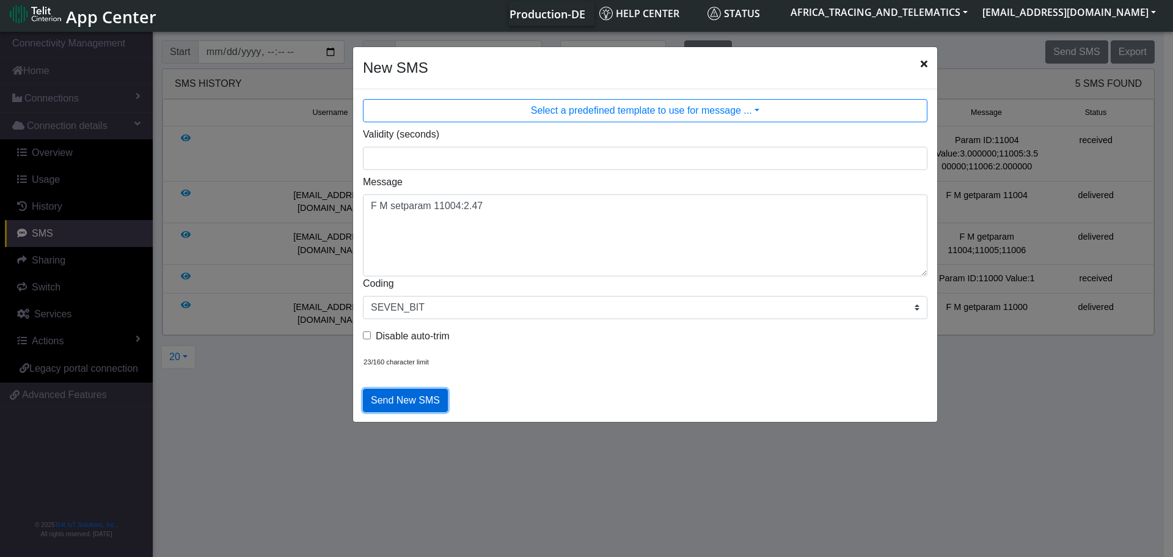
click at [397, 394] on button "Send New SMS" at bounding box center [405, 400] width 85 height 23
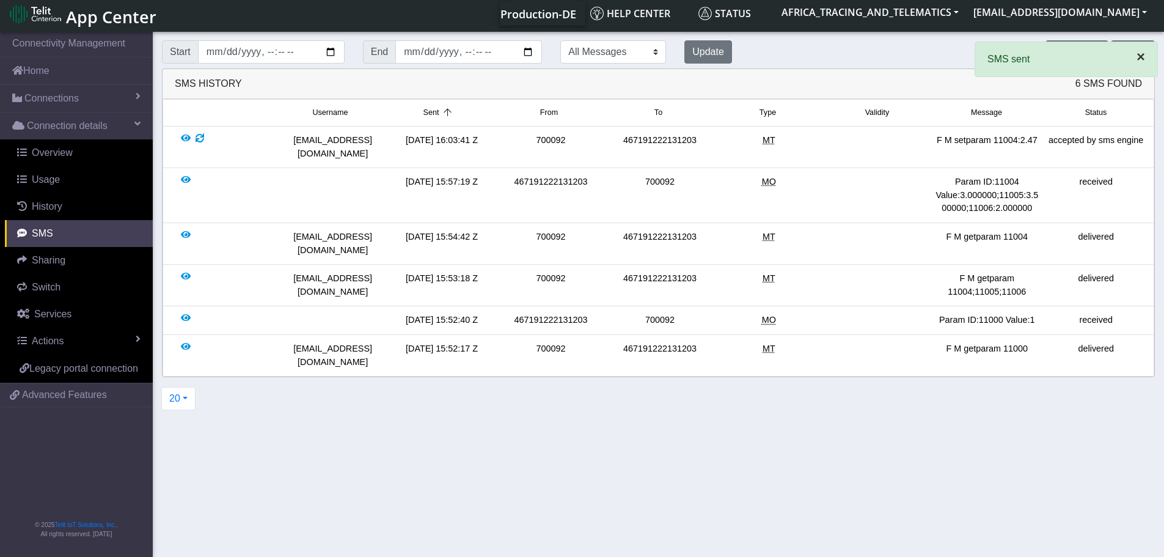
click at [1137, 58] on span "×" at bounding box center [1141, 56] width 9 height 16
click at [1072, 48] on app-root "× SMS sent Connectivity Management Home Connections List Map Connection details…" at bounding box center [582, 292] width 1164 height 527
click at [1080, 49] on button "Send SMS" at bounding box center [1077, 51] width 62 height 23
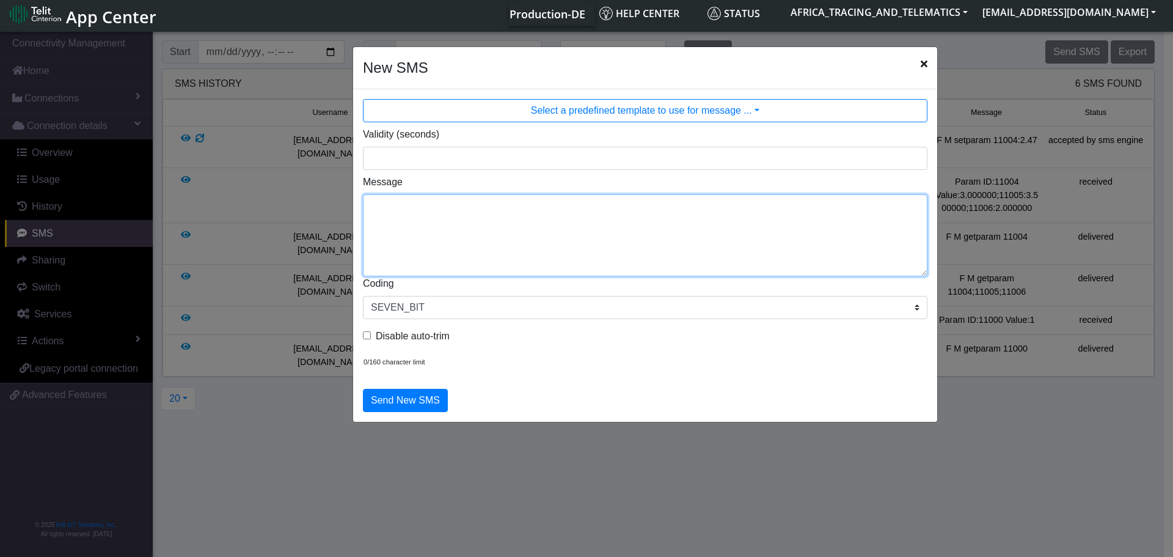
click at [467, 216] on textarea "Message" at bounding box center [645, 235] width 565 height 82
type textarea "F"
paste textarea "F M setparam 11004:2.47"
click at [458, 204] on textarea "F M setparam 11004:2.47" at bounding box center [645, 235] width 565 height 82
drag, startPoint x: 489, startPoint y: 207, endPoint x: 469, endPoint y: 213, distance: 21.1
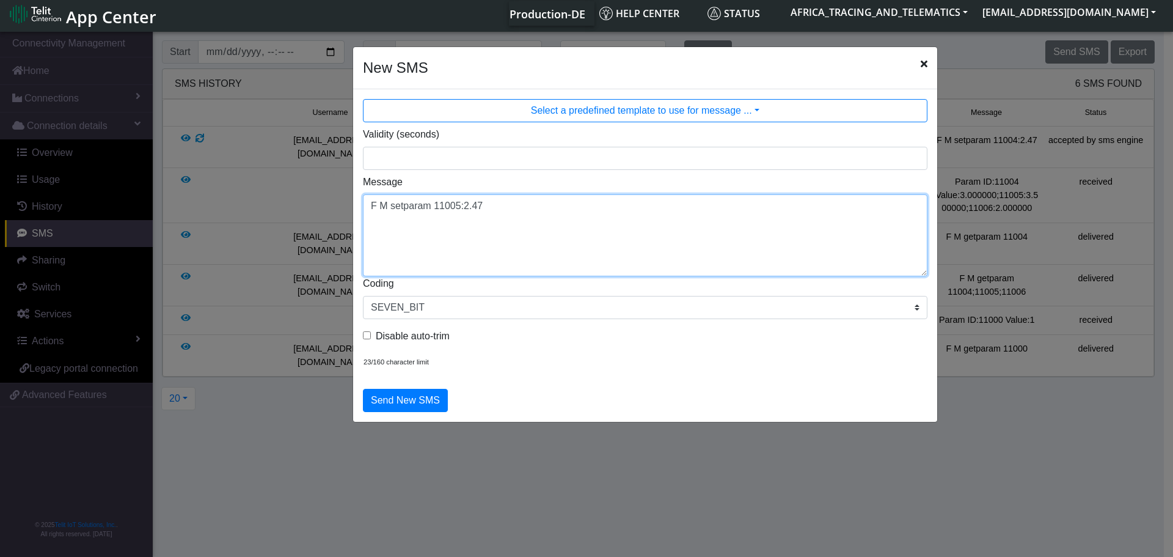
click at [469, 213] on textarea "F M setparam 11005:2.47" at bounding box center [645, 235] width 565 height 82
type textarea "F M setparam 11005:2.66"
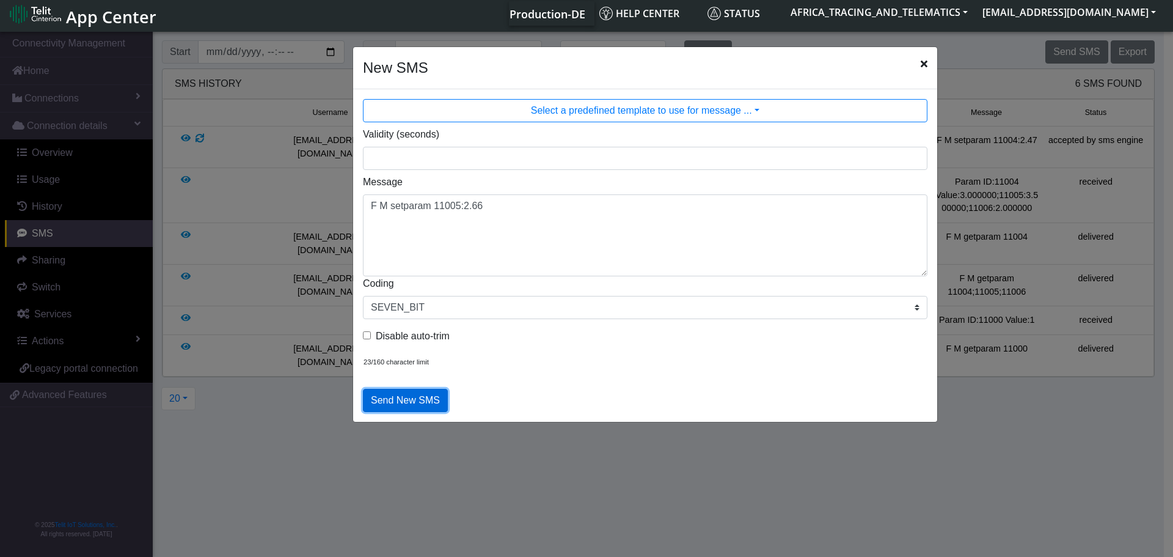
click at [412, 403] on button "Send New SMS" at bounding box center [405, 400] width 85 height 23
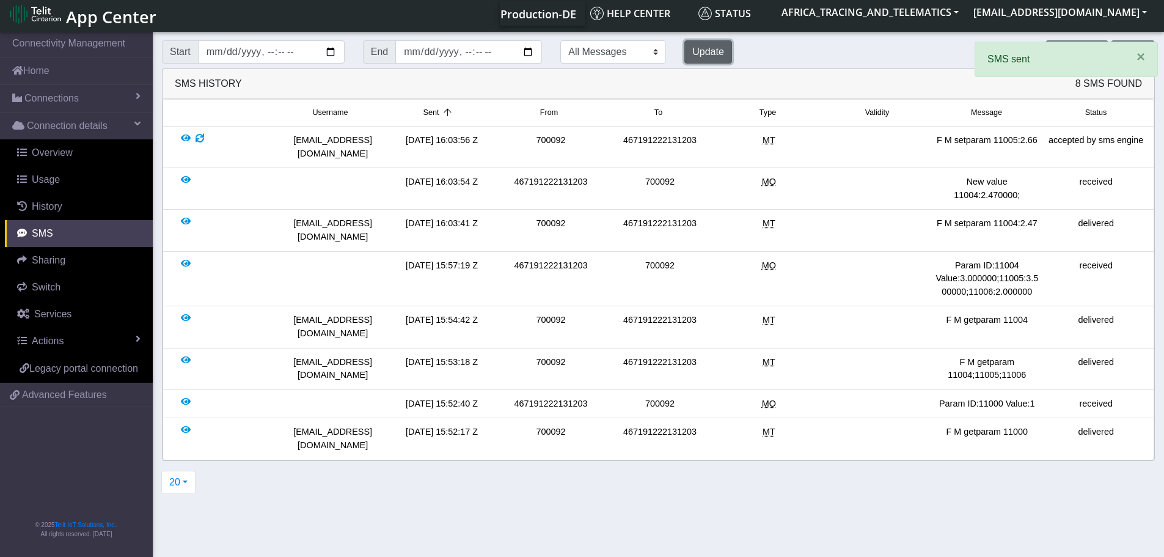
click at [684, 55] on button "Update" at bounding box center [708, 51] width 48 height 23
click at [684, 54] on button "Update" at bounding box center [708, 51] width 48 height 23
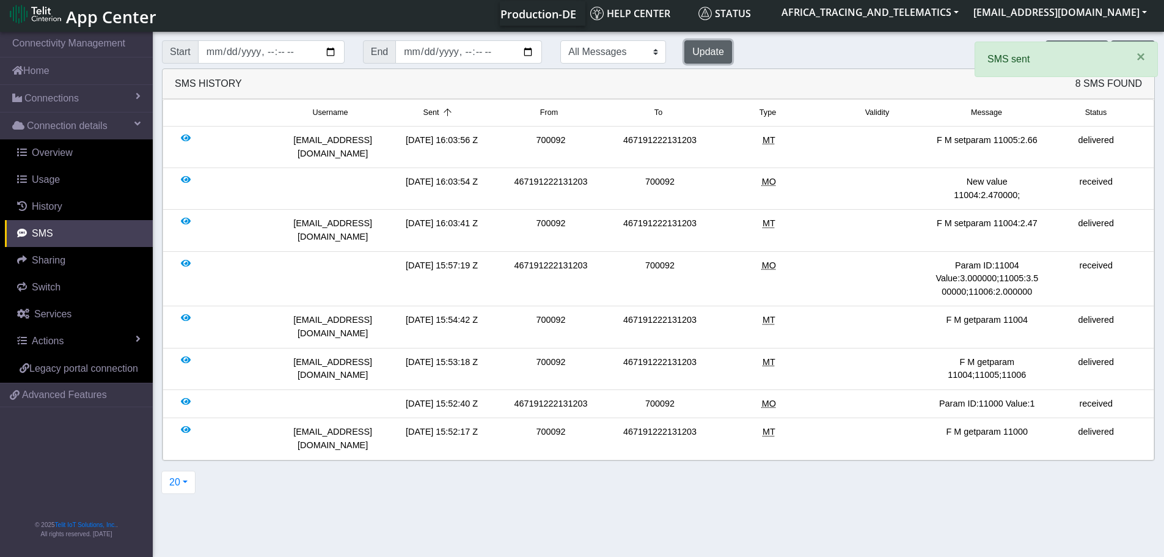
click at [684, 54] on button "Update" at bounding box center [708, 51] width 48 height 23
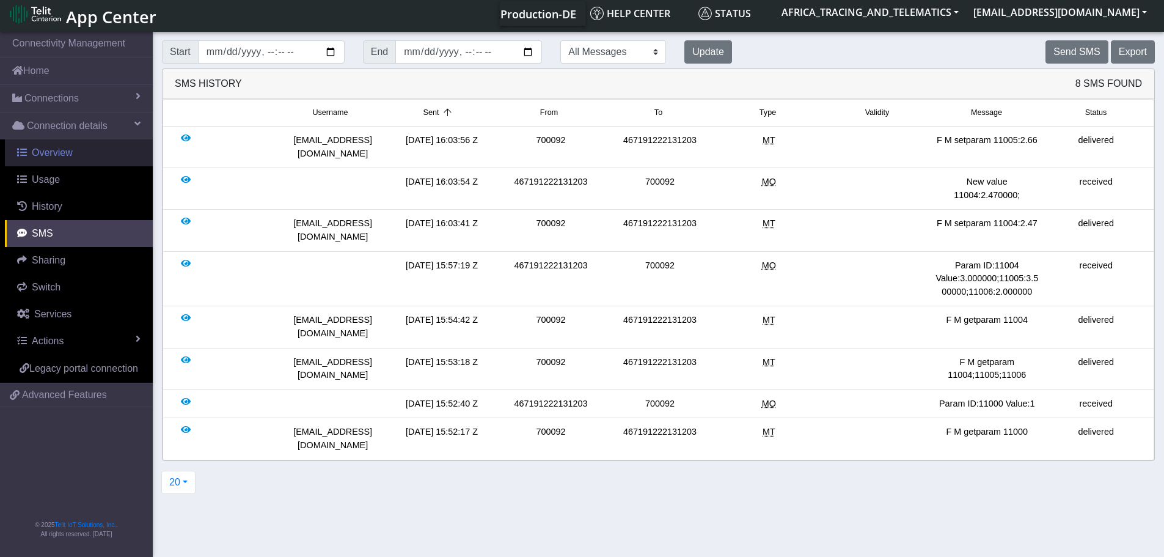
click at [55, 156] on span "Overview" at bounding box center [52, 152] width 41 height 10
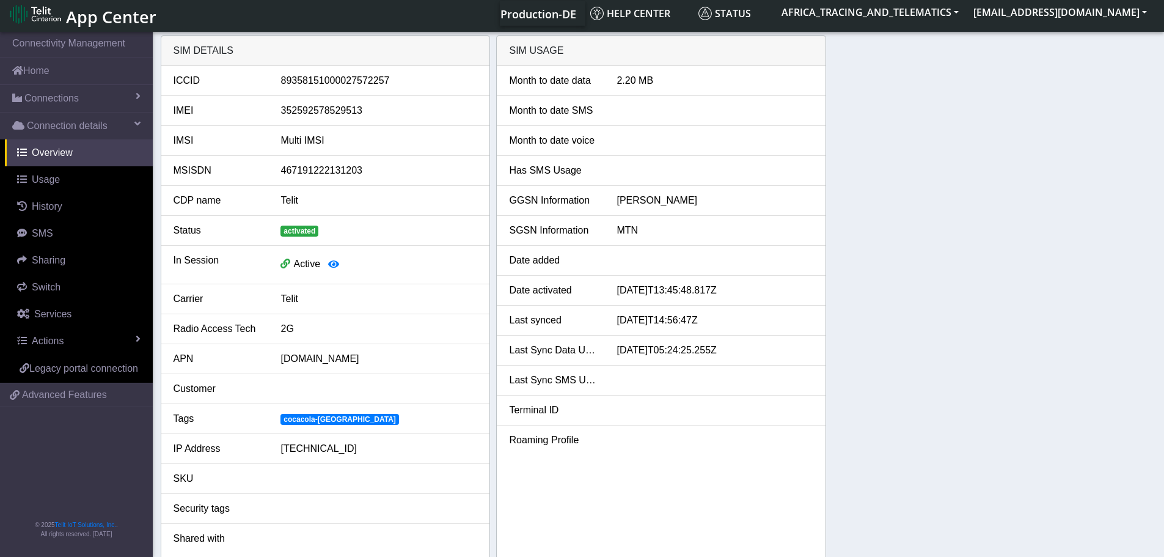
click at [352, 78] on div "89358151000027572257" at bounding box center [378, 80] width 215 height 15
drag, startPoint x: 352, startPoint y: 78, endPoint x: 345, endPoint y: 76, distance: 7.6
click at [351, 80] on div "89358151000027572257" at bounding box center [378, 80] width 215 height 15
copy div "89358151000027572257"
